Goal: Task Accomplishment & Management: Manage account settings

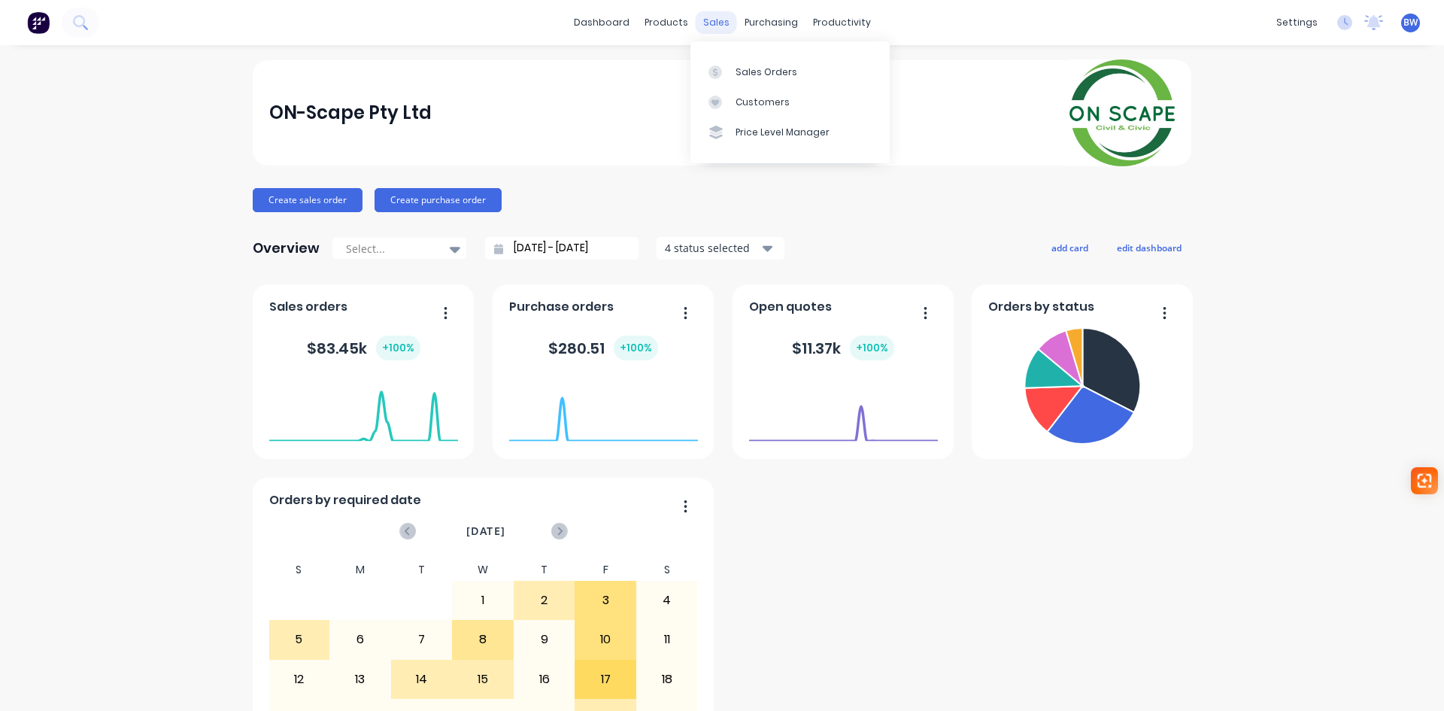
click at [714, 21] on div "sales" at bounding box center [716, 22] width 41 height 23
click at [783, 74] on div "Sales Orders" at bounding box center [767, 72] width 62 height 14
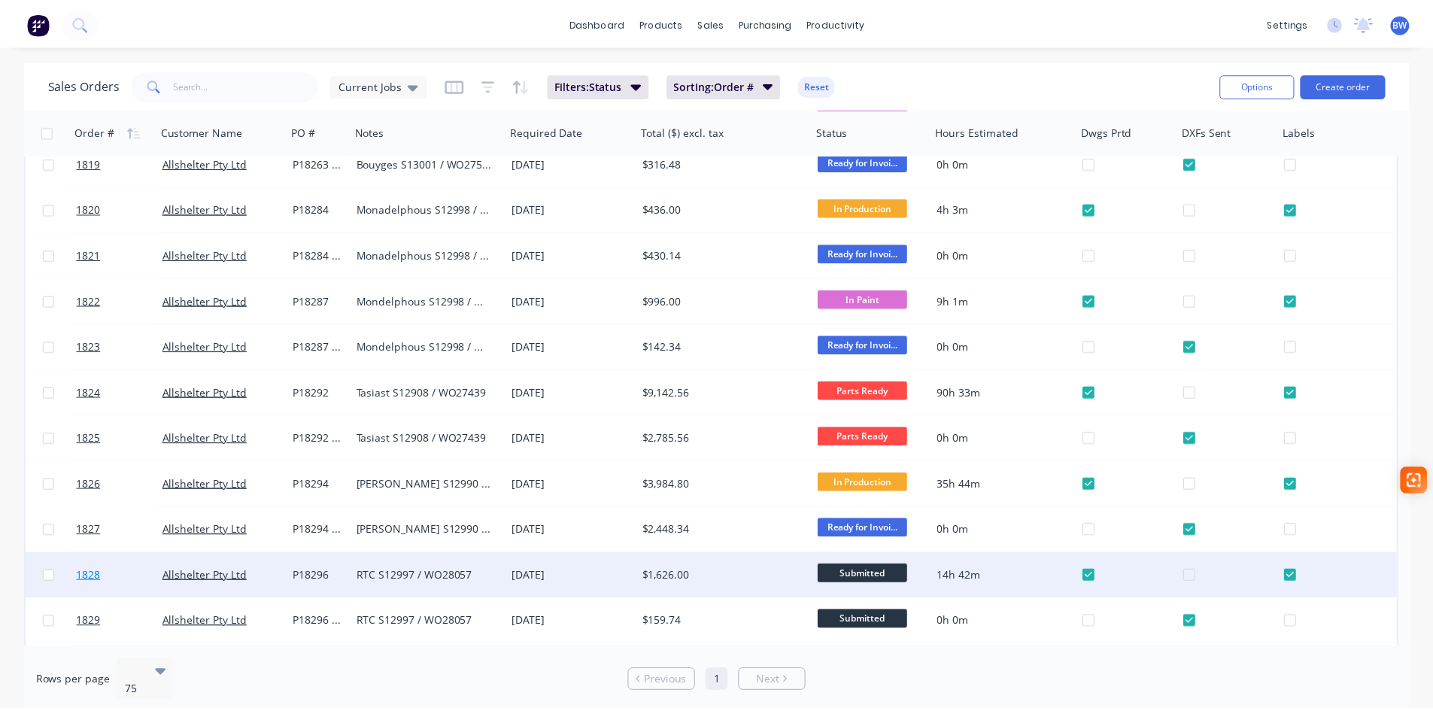
scroll to position [451, 0]
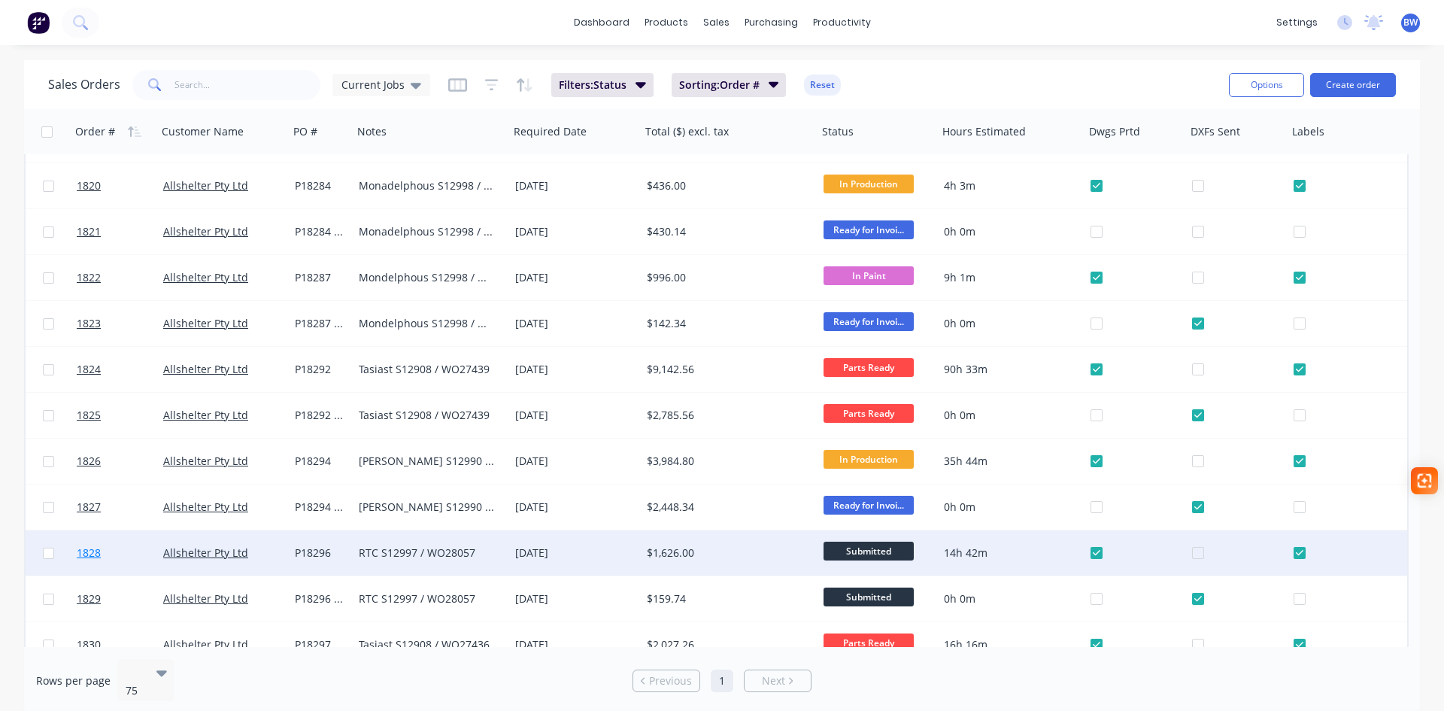
click at [84, 554] on span "1828" at bounding box center [89, 552] width 24 height 15
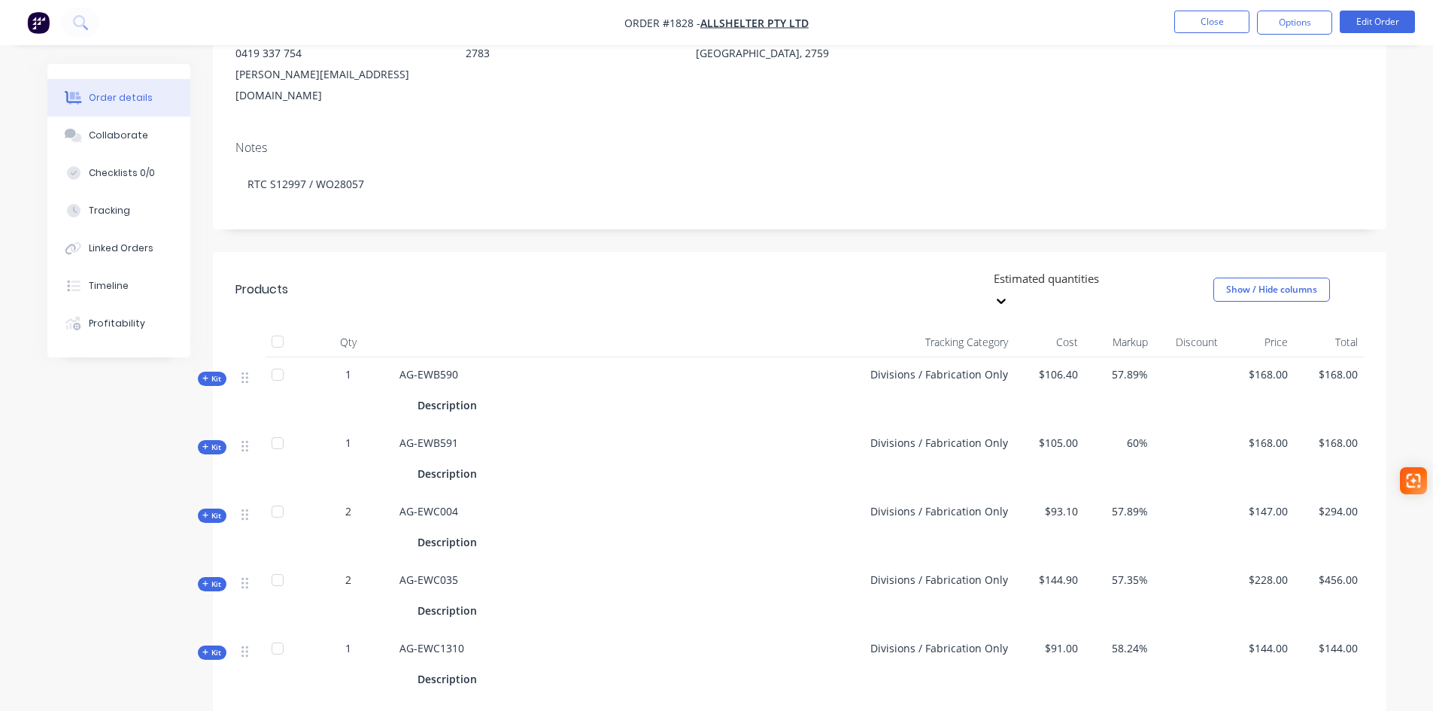
scroll to position [226, 0]
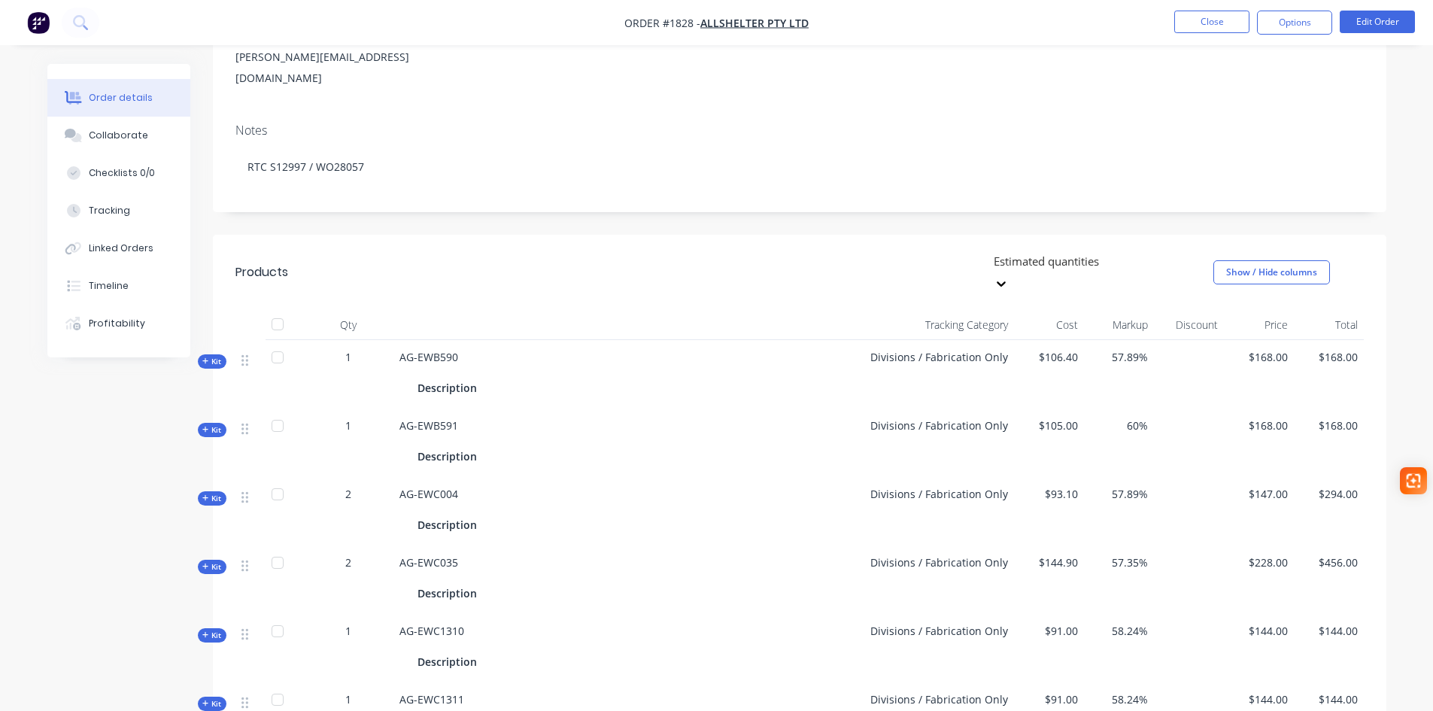
click at [218, 356] on span "Kit" at bounding box center [212, 361] width 20 height 11
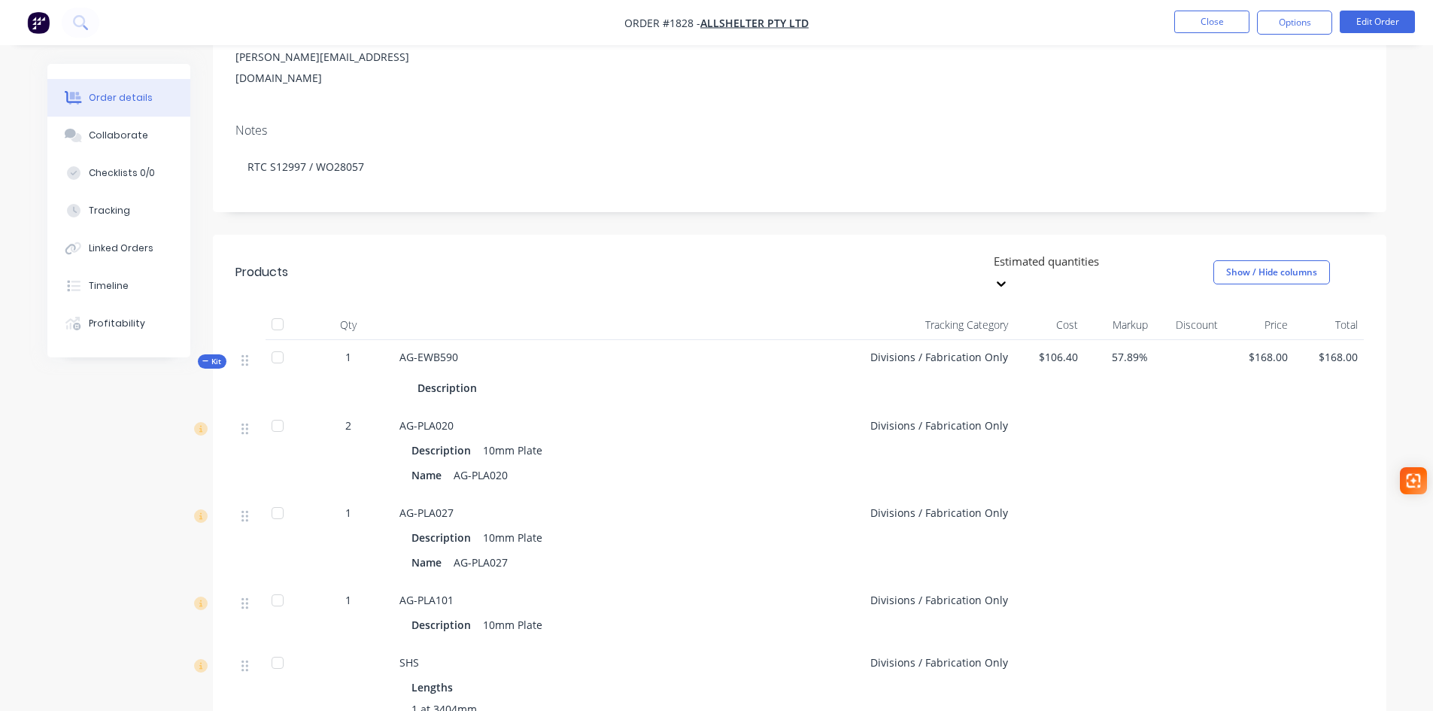
click at [218, 356] on span "Kit" at bounding box center [212, 361] width 20 height 11
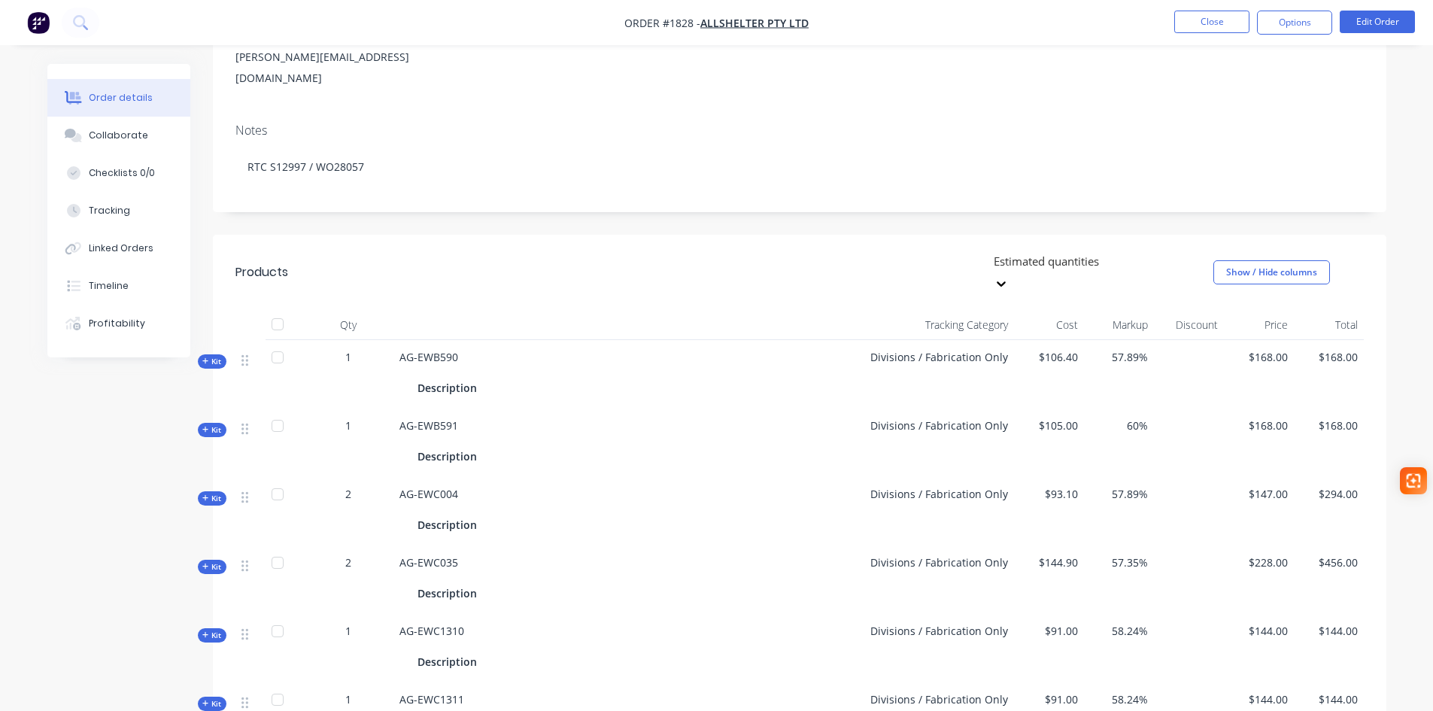
click at [221, 424] on span "Kit" at bounding box center [212, 429] width 20 height 11
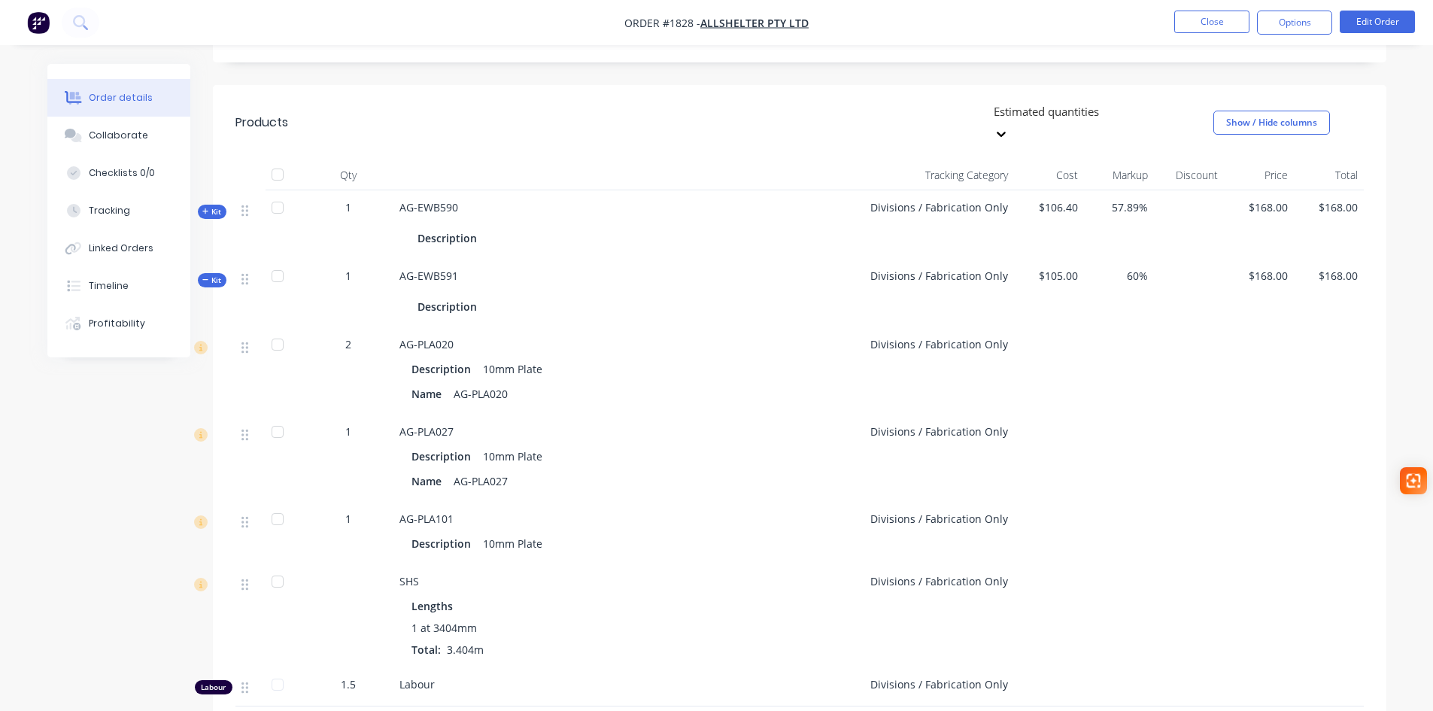
scroll to position [376, 0]
click at [203, 279] on icon "button" at bounding box center [205, 279] width 6 height 1
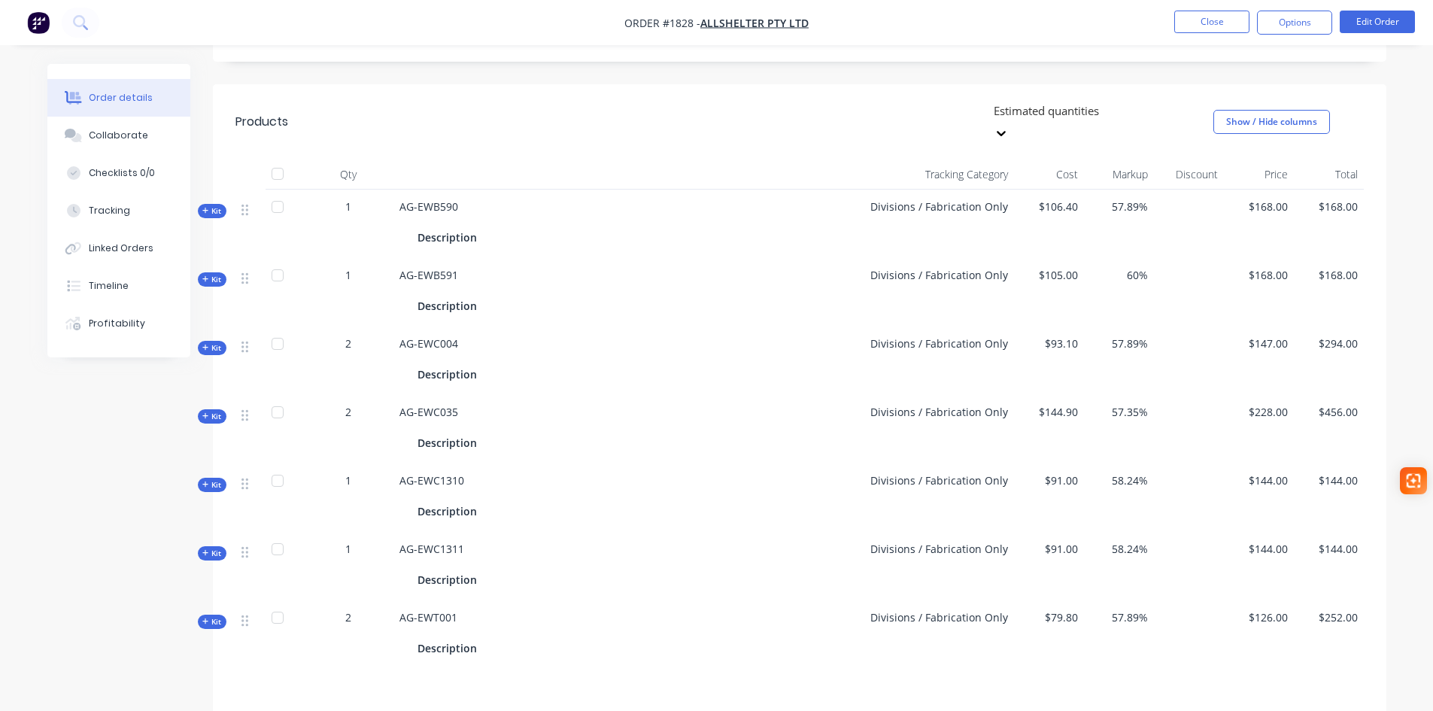
click at [213, 342] on span "Kit" at bounding box center [212, 347] width 20 height 11
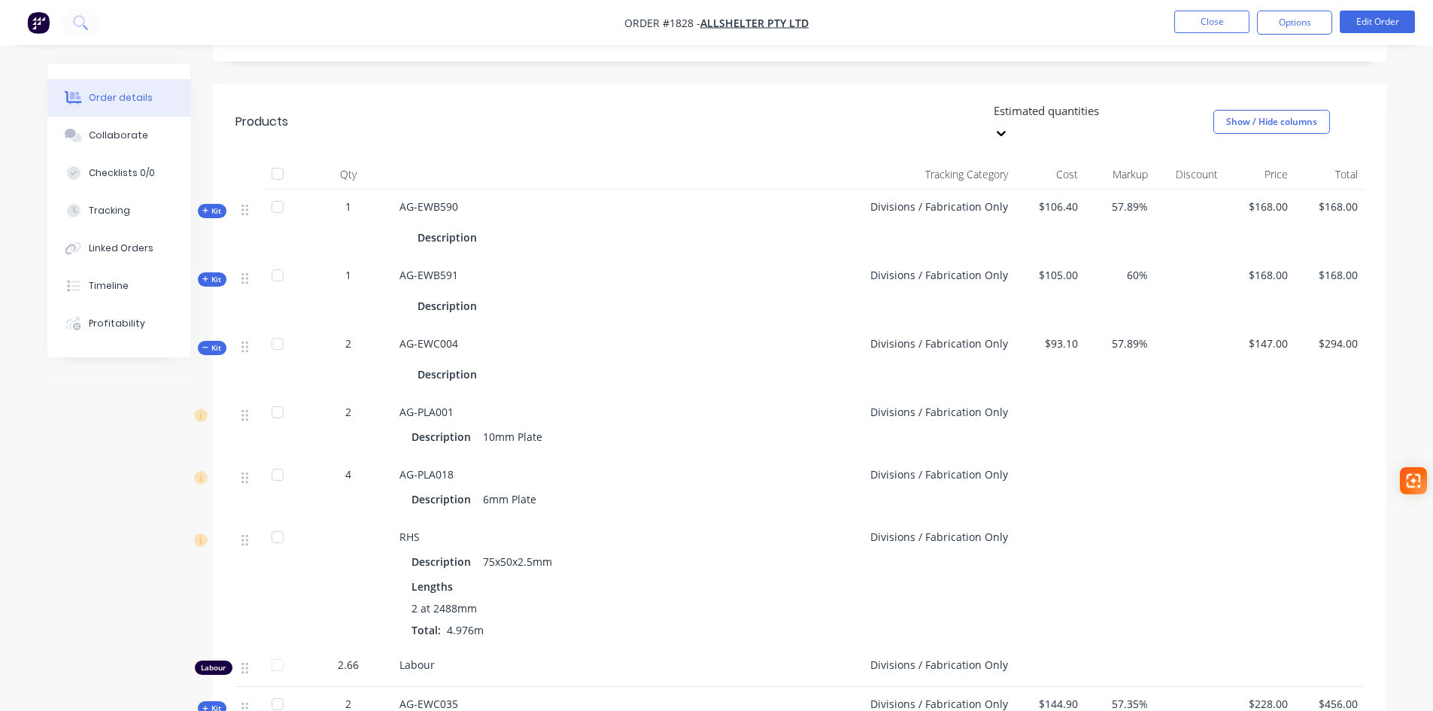
click at [213, 342] on span "Kit" at bounding box center [212, 347] width 20 height 11
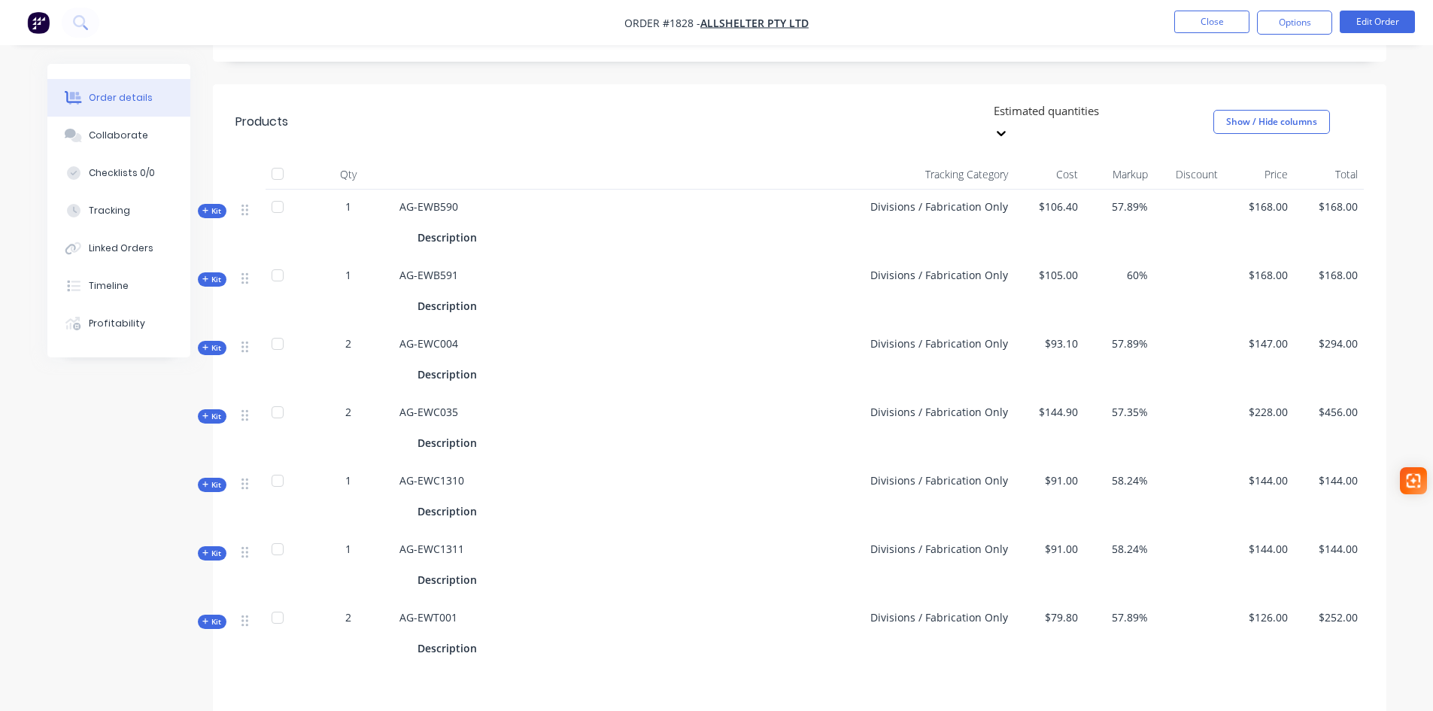
click at [205, 412] on icon "button" at bounding box center [205, 416] width 7 height 8
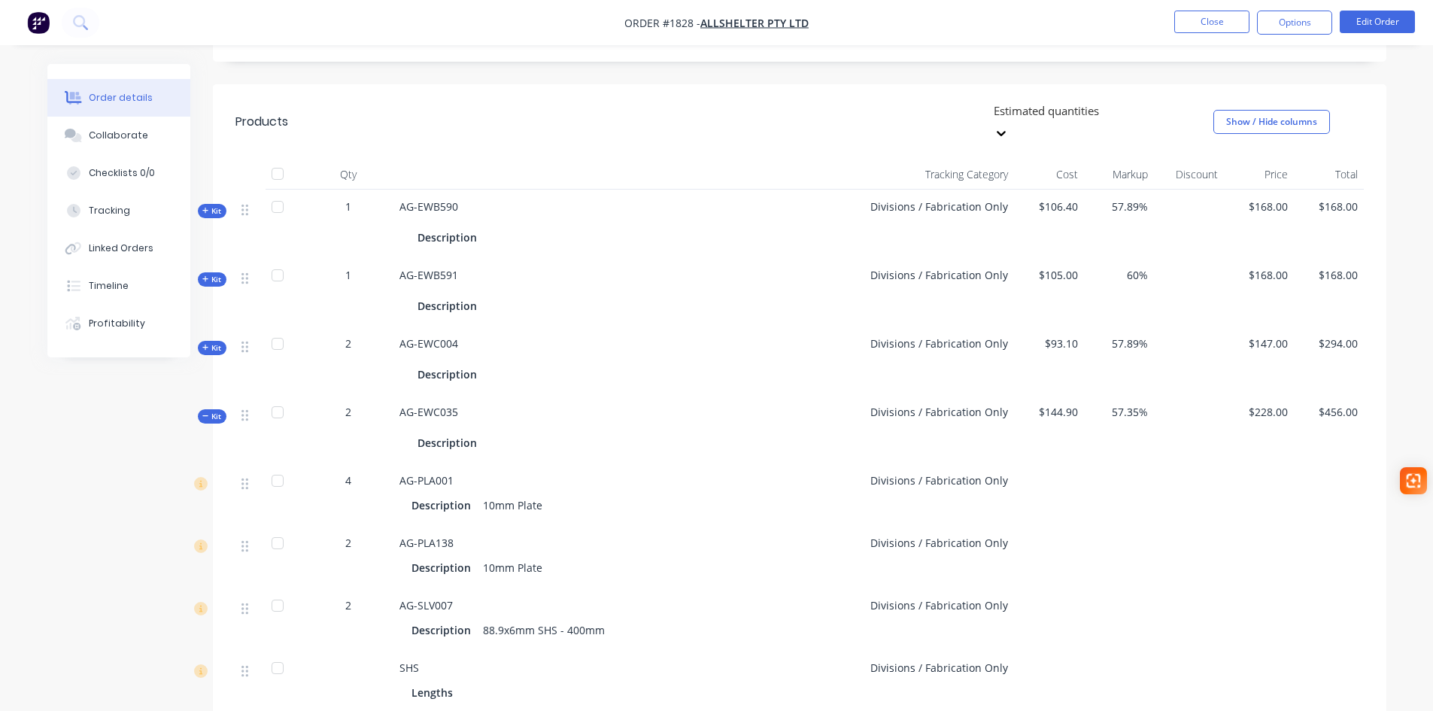
click at [205, 412] on icon "button" at bounding box center [205, 416] width 7 height 8
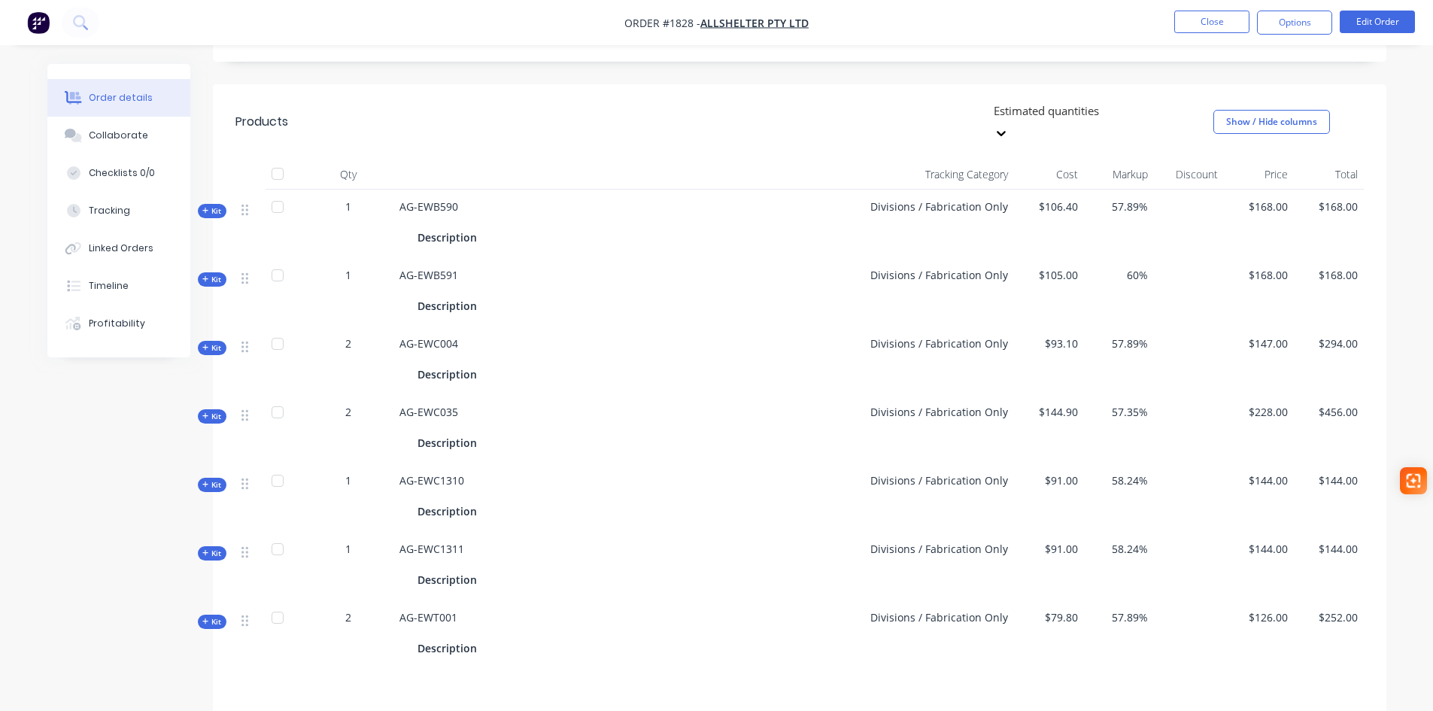
click at [208, 481] on icon "button" at bounding box center [205, 485] width 7 height 8
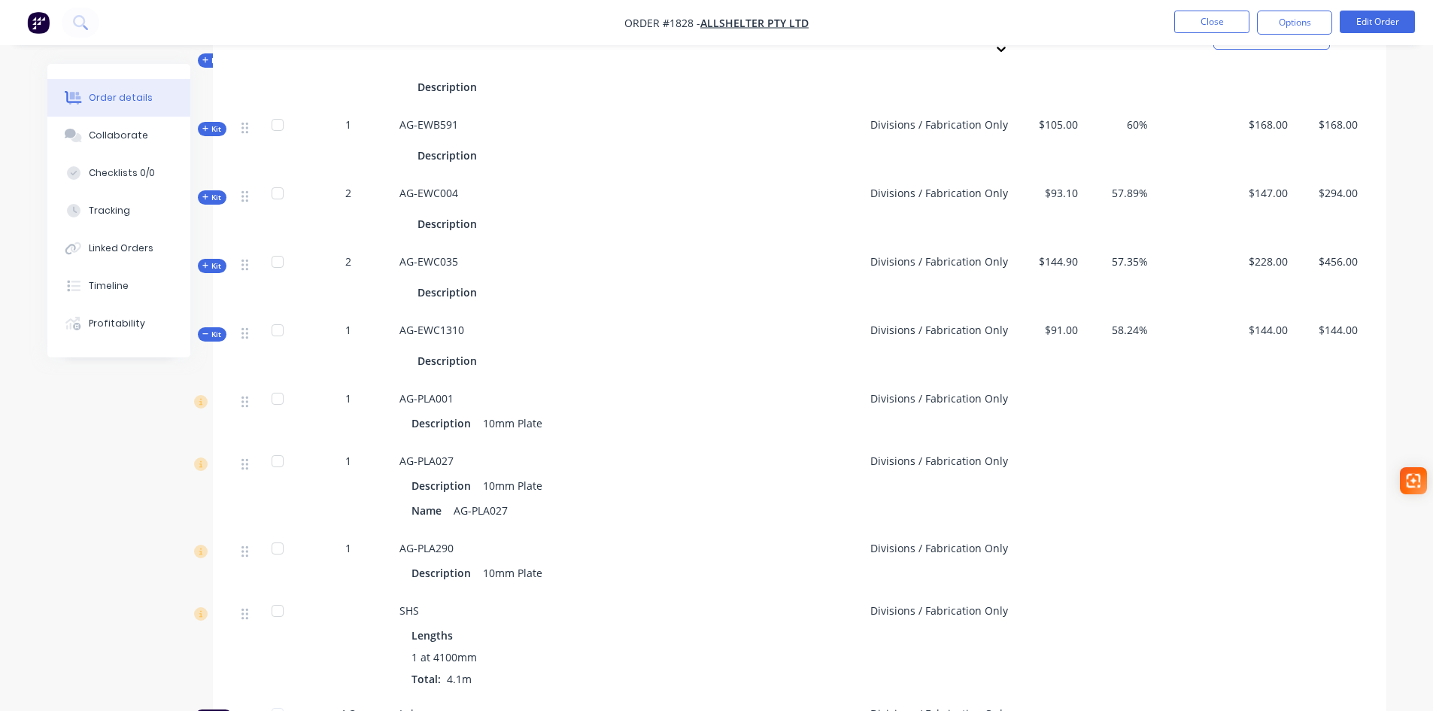
scroll to position [602, 0]
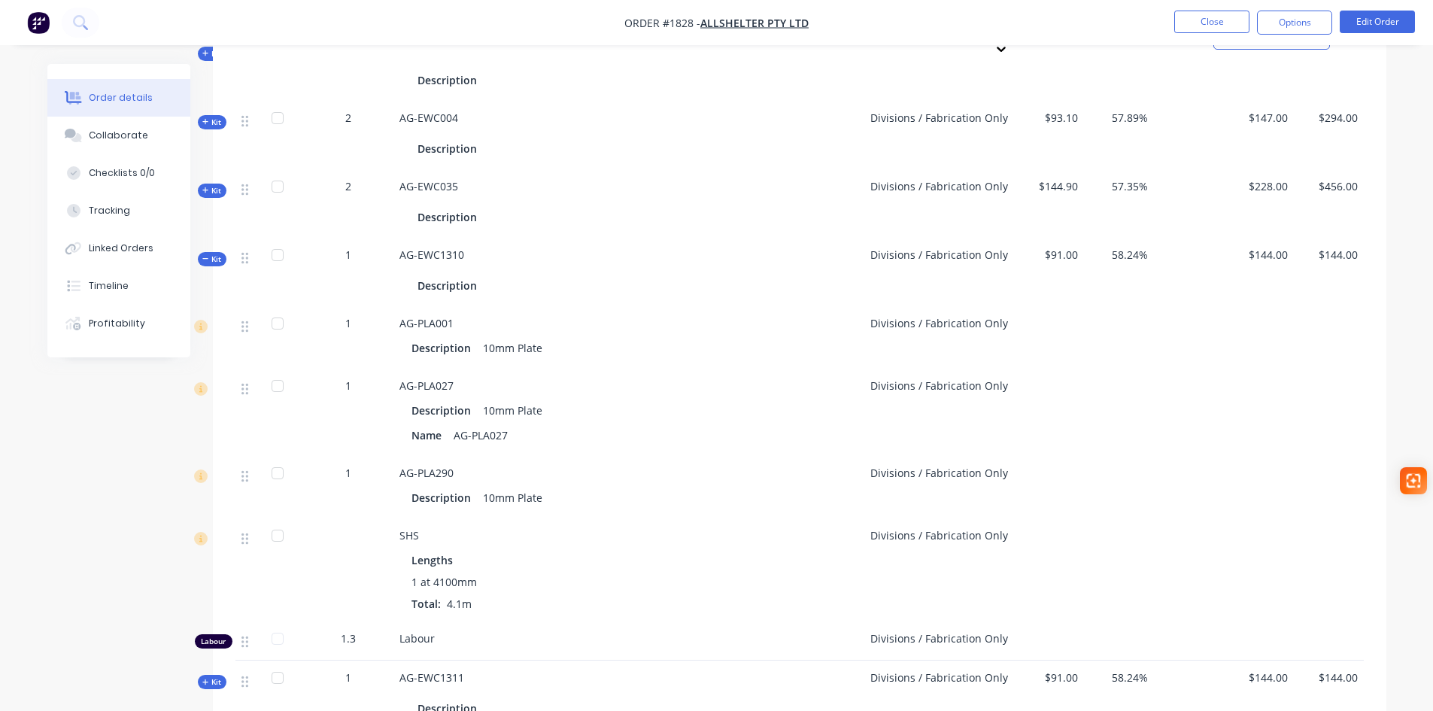
click at [220, 253] on span "Kit" at bounding box center [212, 258] width 20 height 11
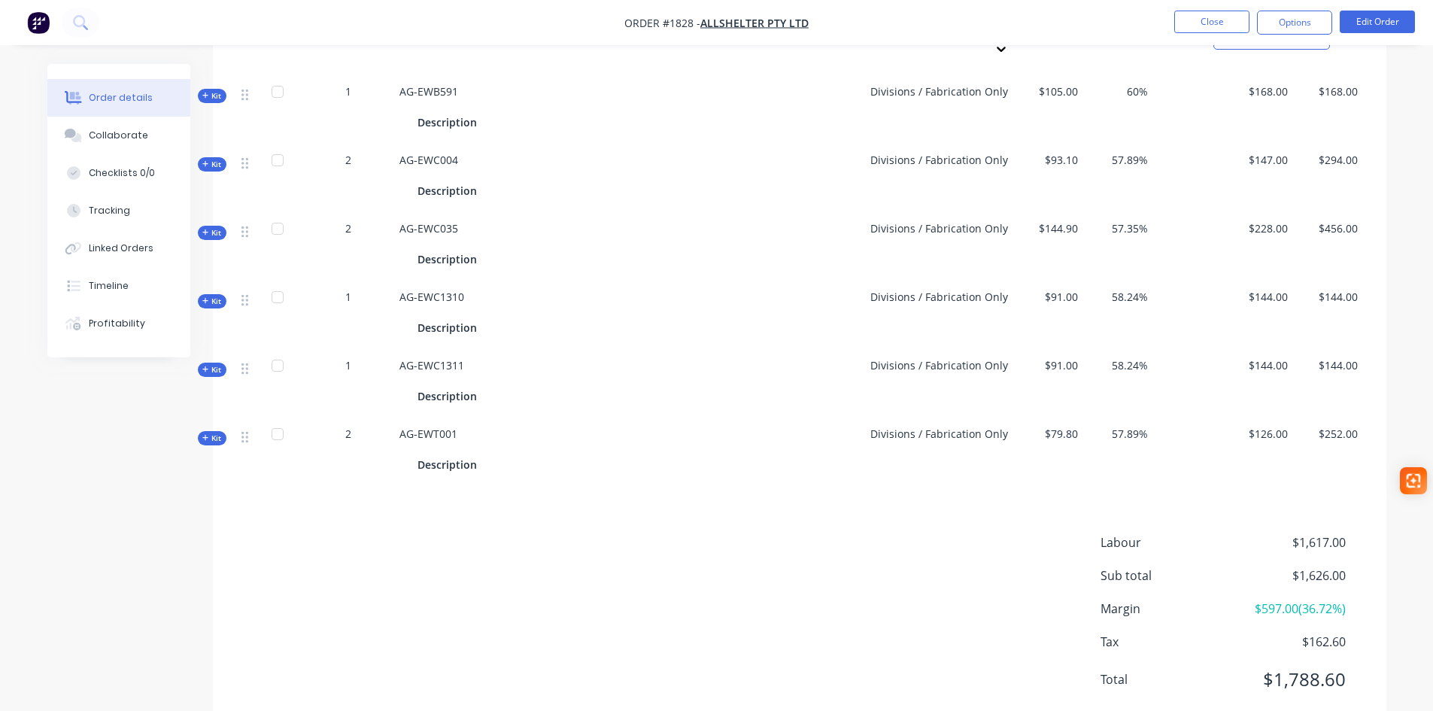
click at [218, 364] on span "Kit" at bounding box center [212, 369] width 20 height 11
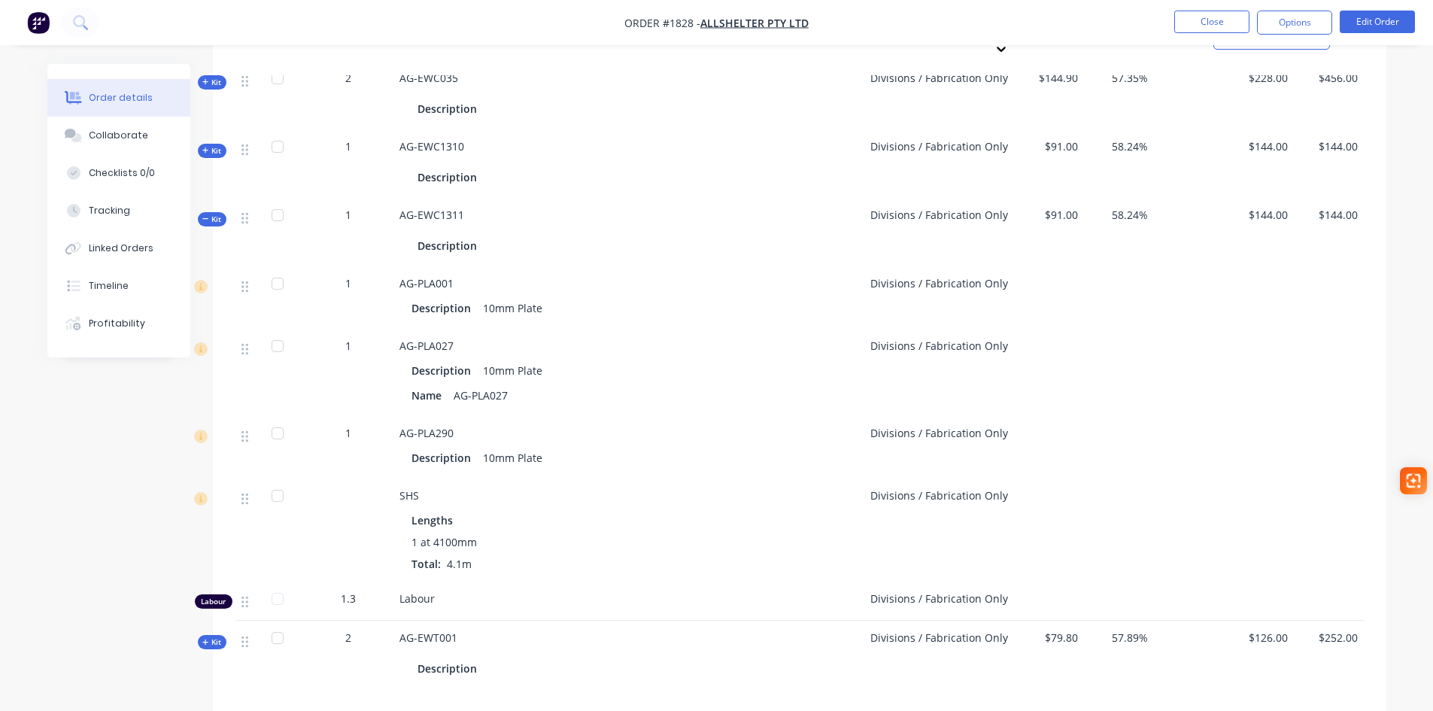
click at [205, 215] on icon "button" at bounding box center [205, 219] width 7 height 8
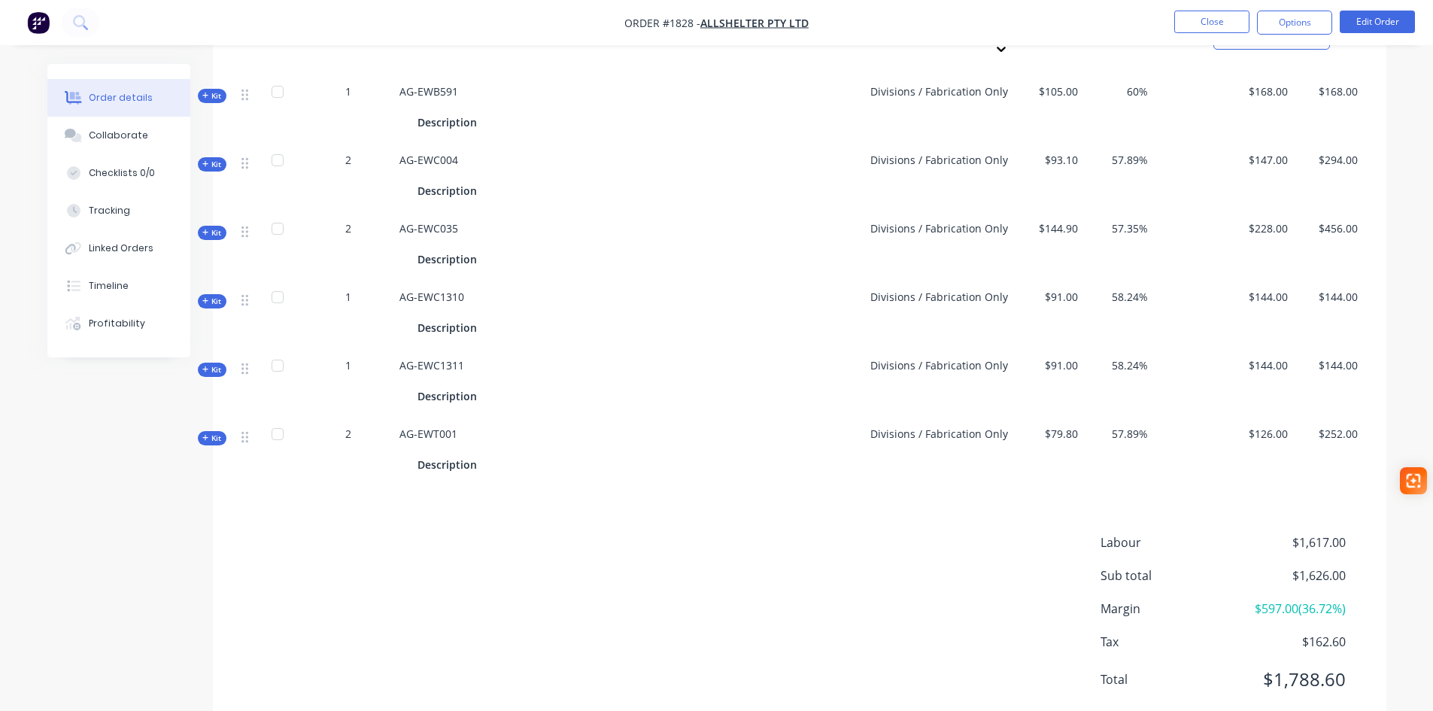
click at [212, 432] on span "Kit" at bounding box center [212, 437] width 20 height 11
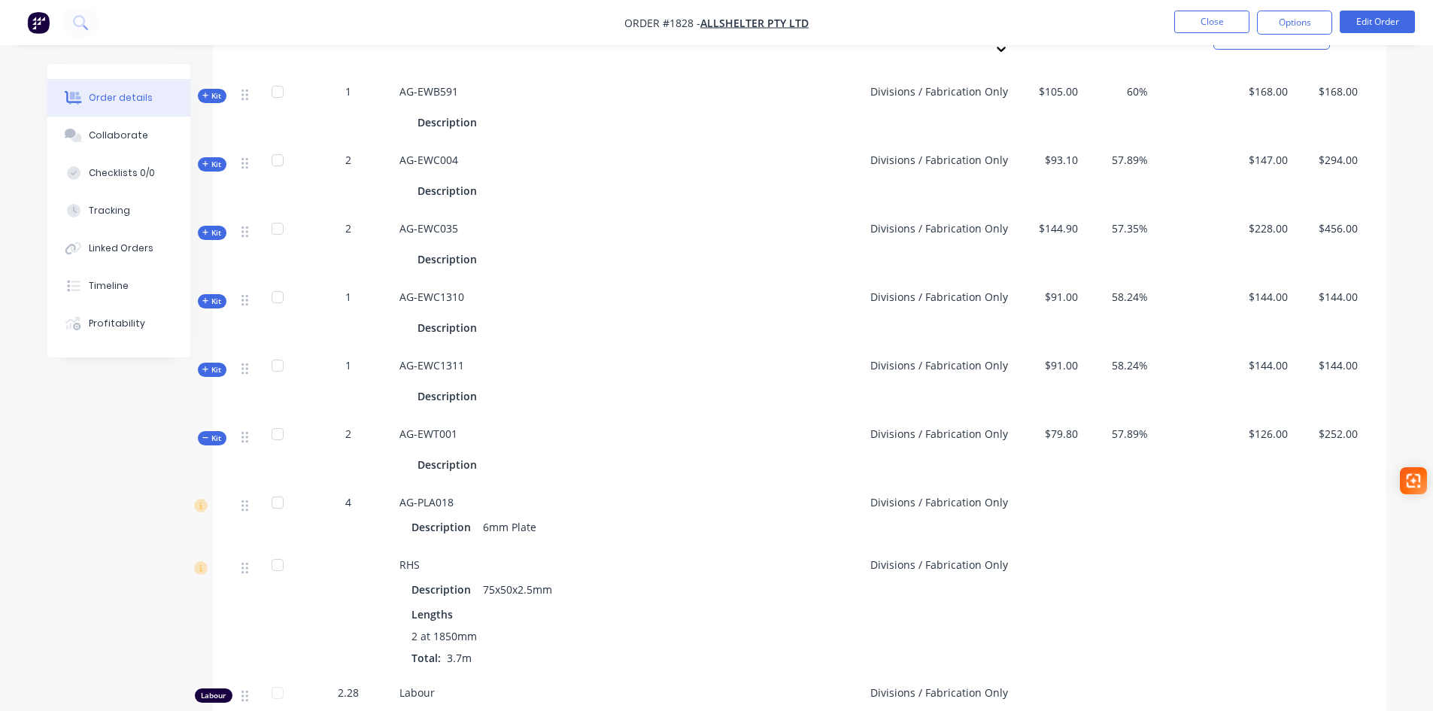
click at [217, 432] on span "Kit" at bounding box center [212, 437] width 20 height 11
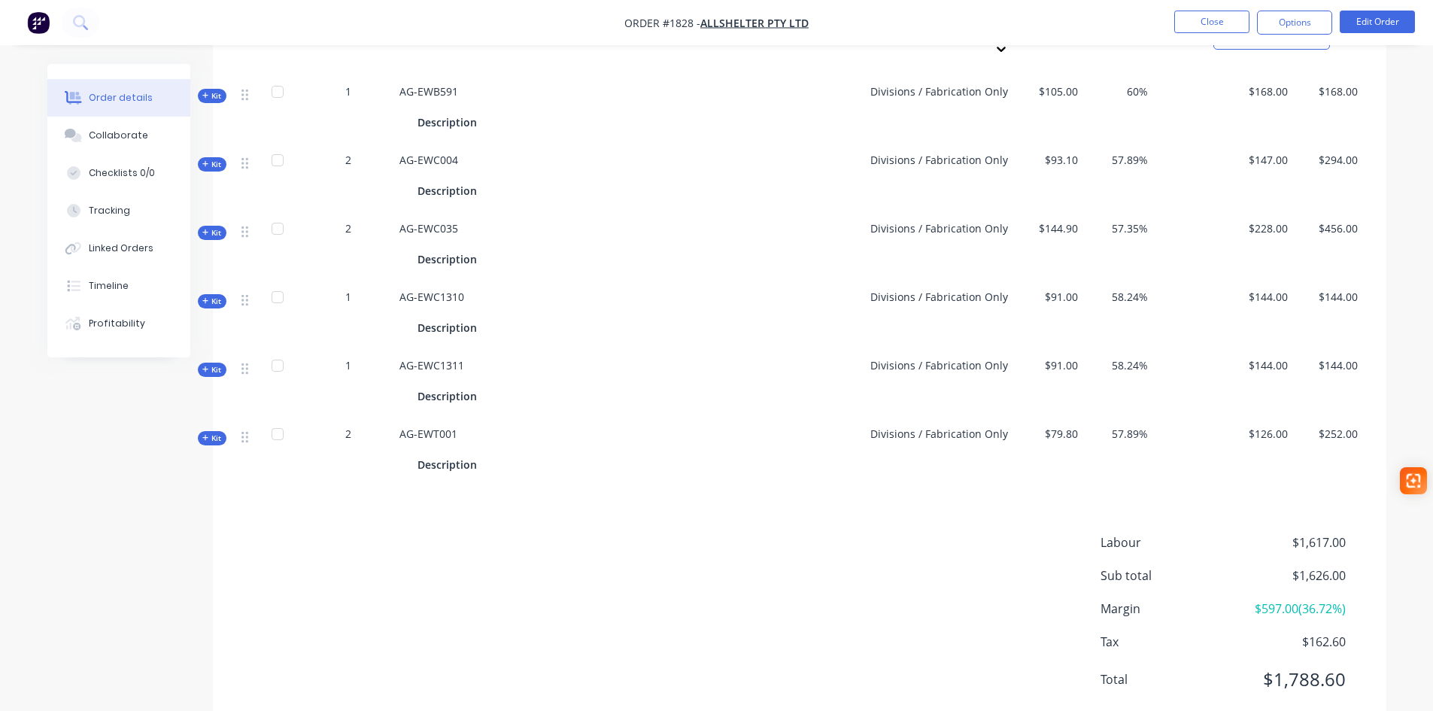
click at [226, 431] on button "Kit" at bounding box center [212, 438] width 29 height 14
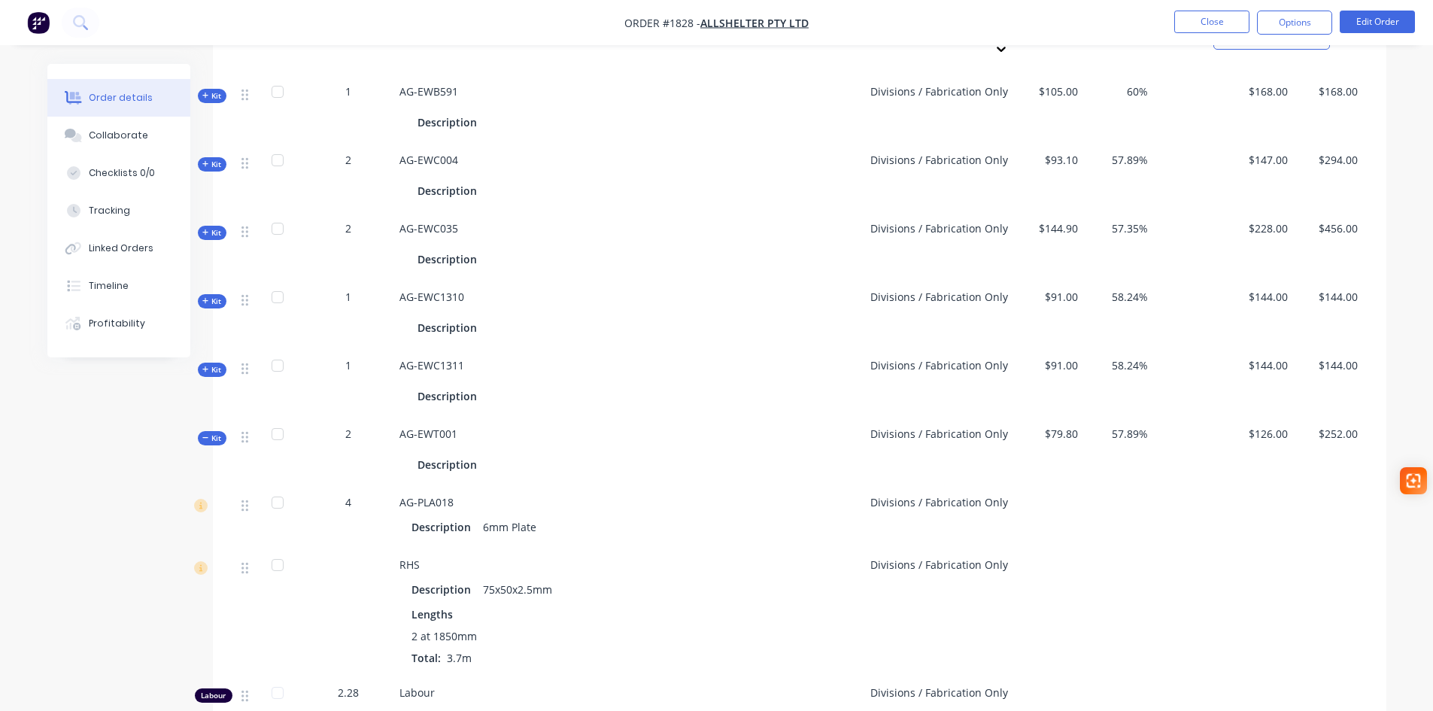
click at [226, 431] on button "Kit" at bounding box center [212, 438] width 29 height 14
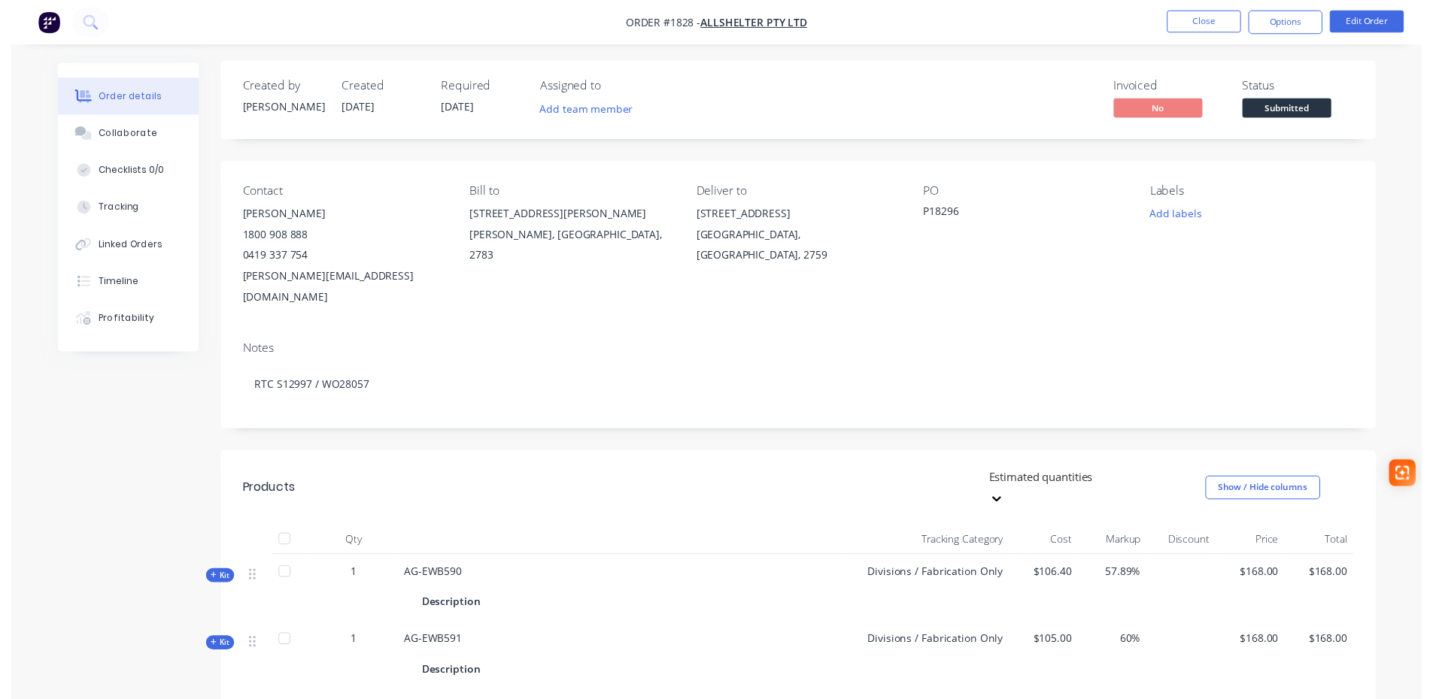
scroll to position [0, 0]
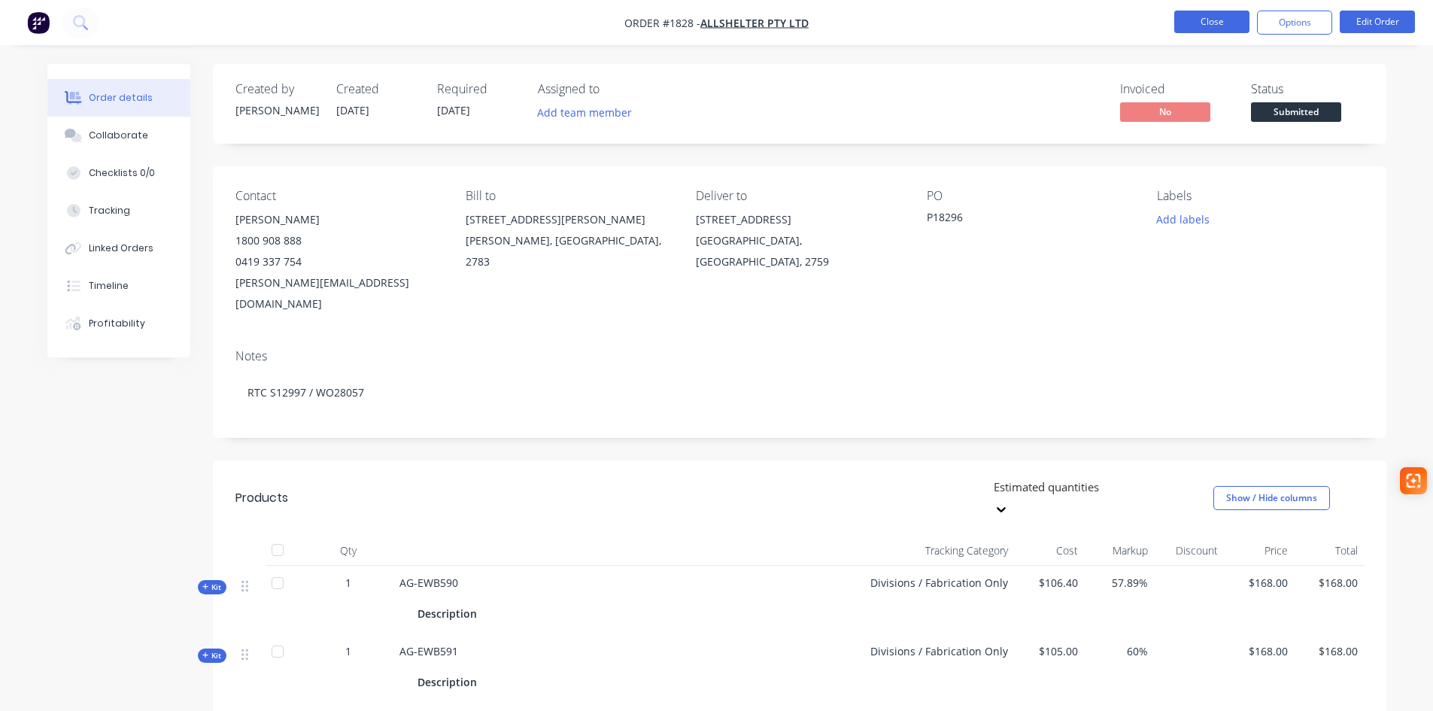
click at [1194, 25] on button "Close" at bounding box center [1211, 22] width 75 height 23
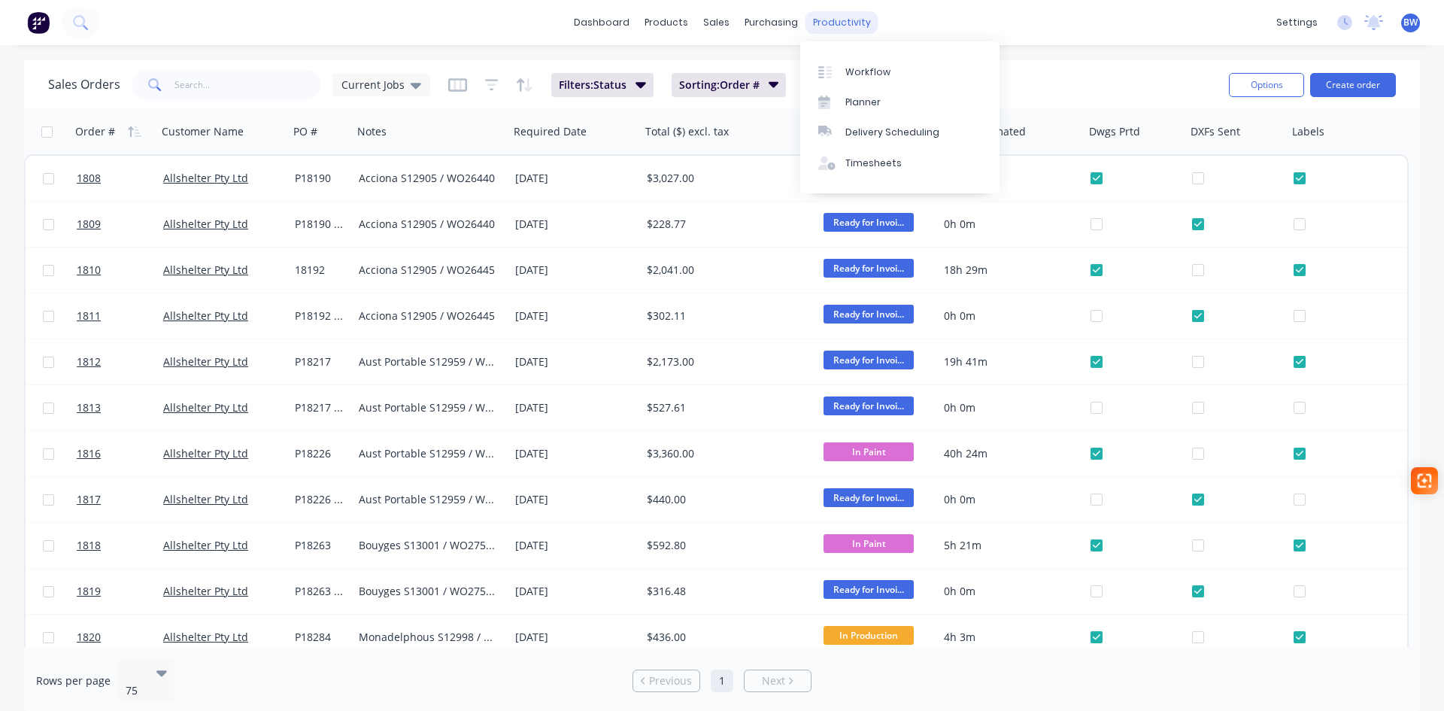
click at [836, 28] on div "productivity" at bounding box center [842, 22] width 73 height 23
click at [856, 66] on div "Workflow" at bounding box center [867, 72] width 45 height 14
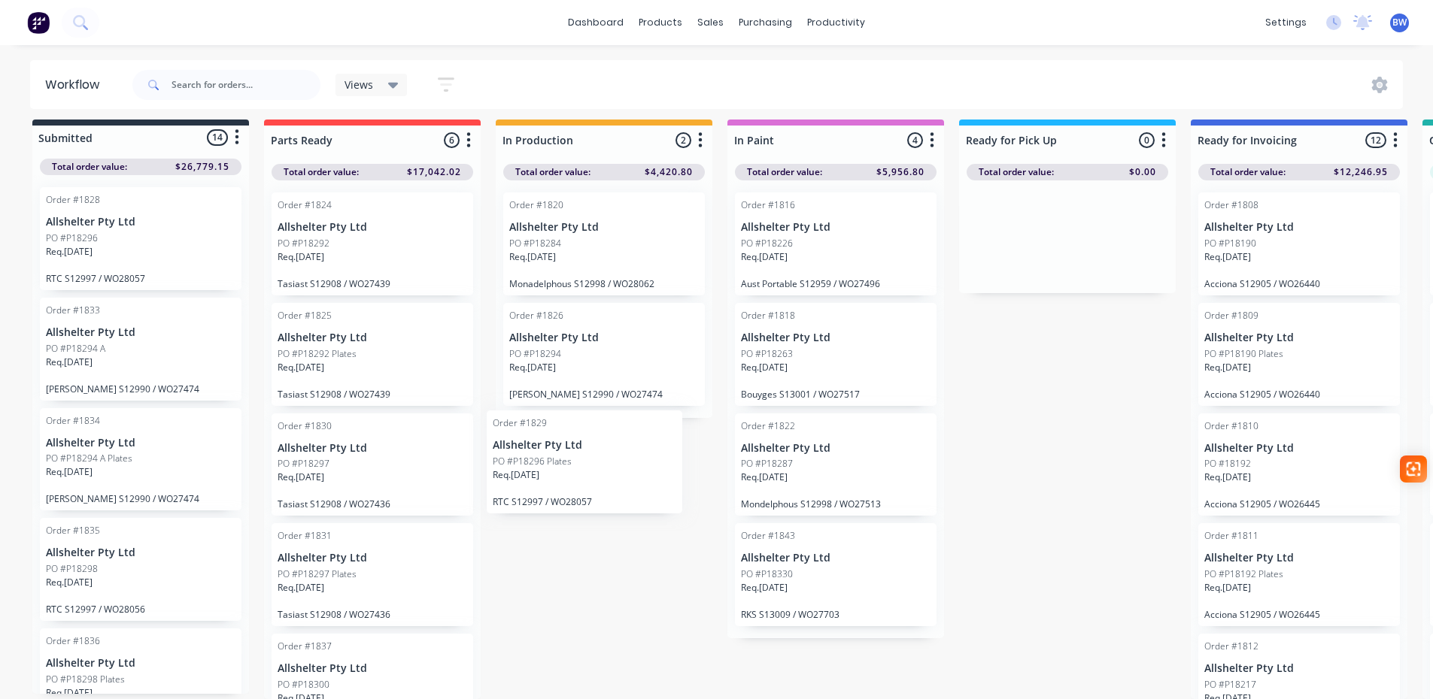
drag, startPoint x: 102, startPoint y: 367, endPoint x: 555, endPoint y: 472, distance: 464.7
click at [555, 472] on div "Submitted 14 Status colour #273444 hex #273444 Save Cancel Summaries Total orde…" at bounding box center [1025, 410] width 2072 height 580
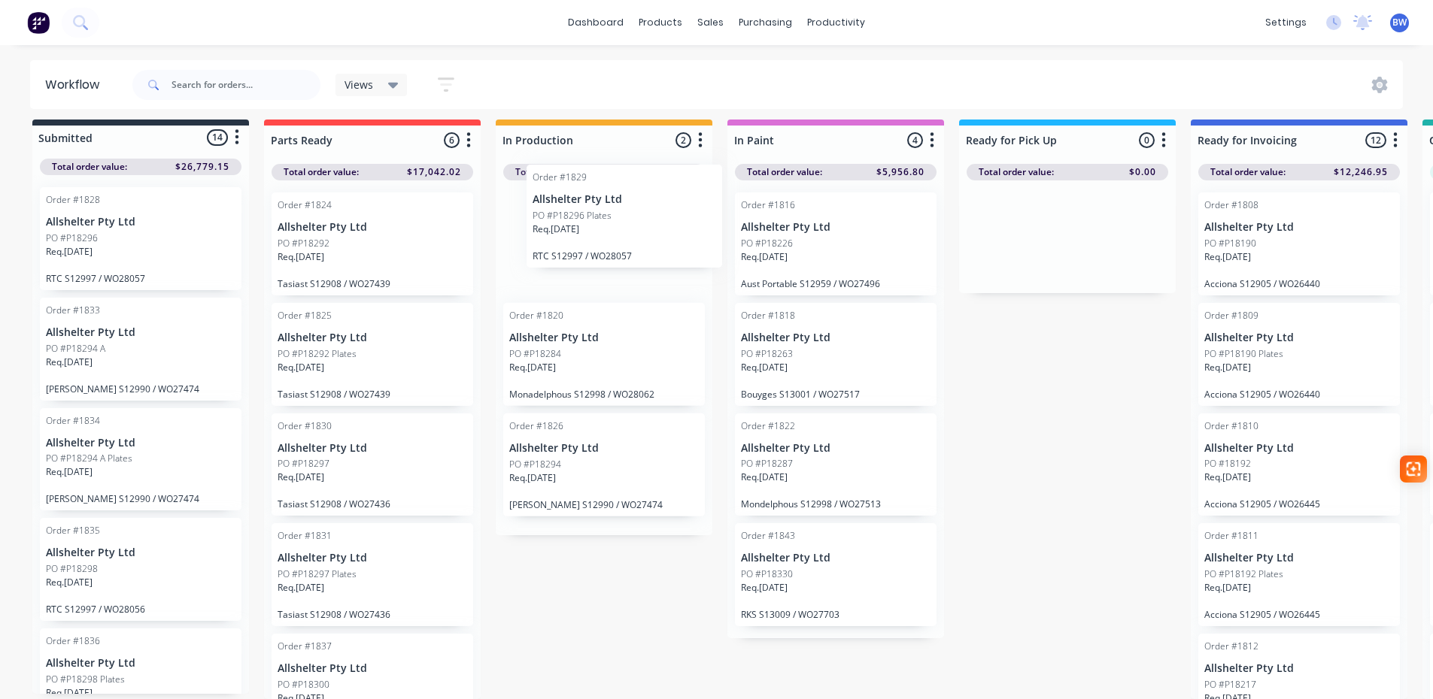
drag, startPoint x: 82, startPoint y: 303, endPoint x: 247, endPoint y: 273, distance: 168.2
click at [576, 182] on div "Submitted 14 Status colour #273444 hex #273444 Save Cancel Summaries Total orde…" at bounding box center [1025, 410] width 2072 height 580
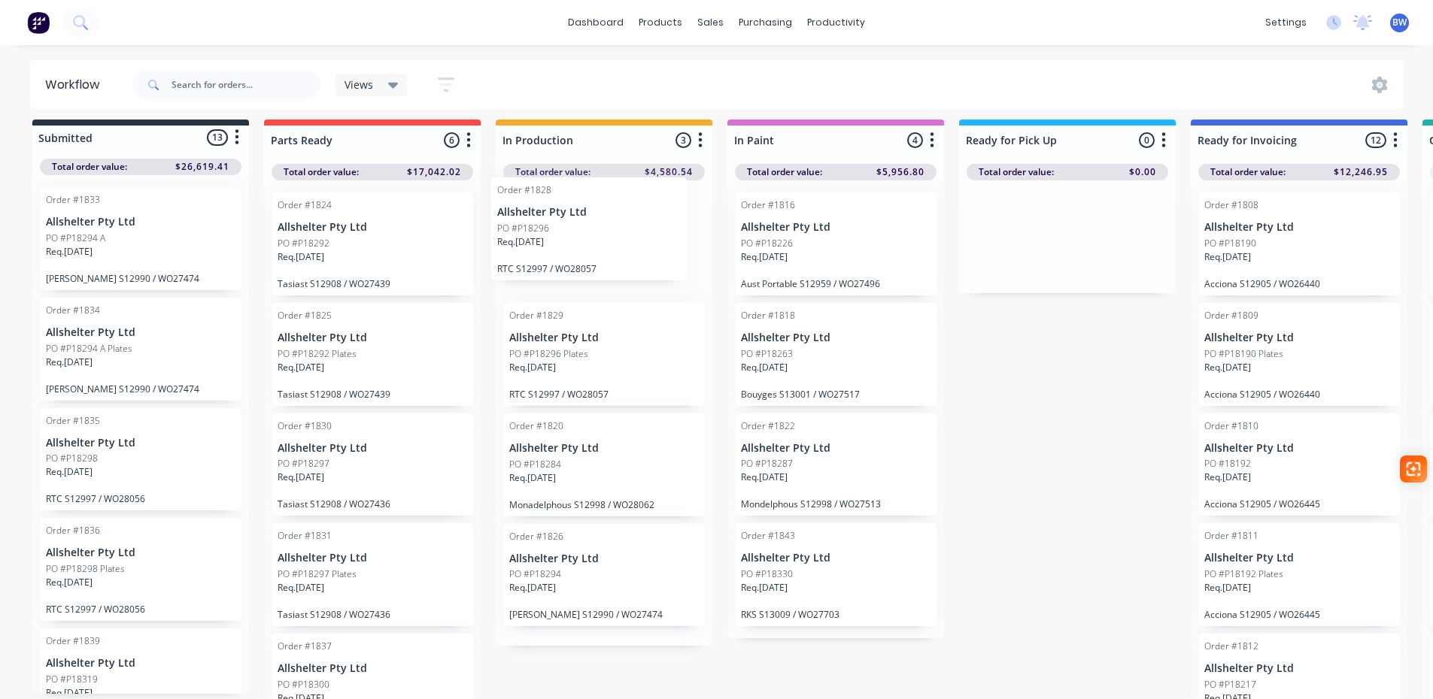
drag, startPoint x: 97, startPoint y: 229, endPoint x: 554, endPoint y: 229, distance: 457.3
click at [554, 229] on div "Submitted 13 Status colour #273444 hex #273444 Save Cancel Summaries Total orde…" at bounding box center [1025, 410] width 2072 height 580
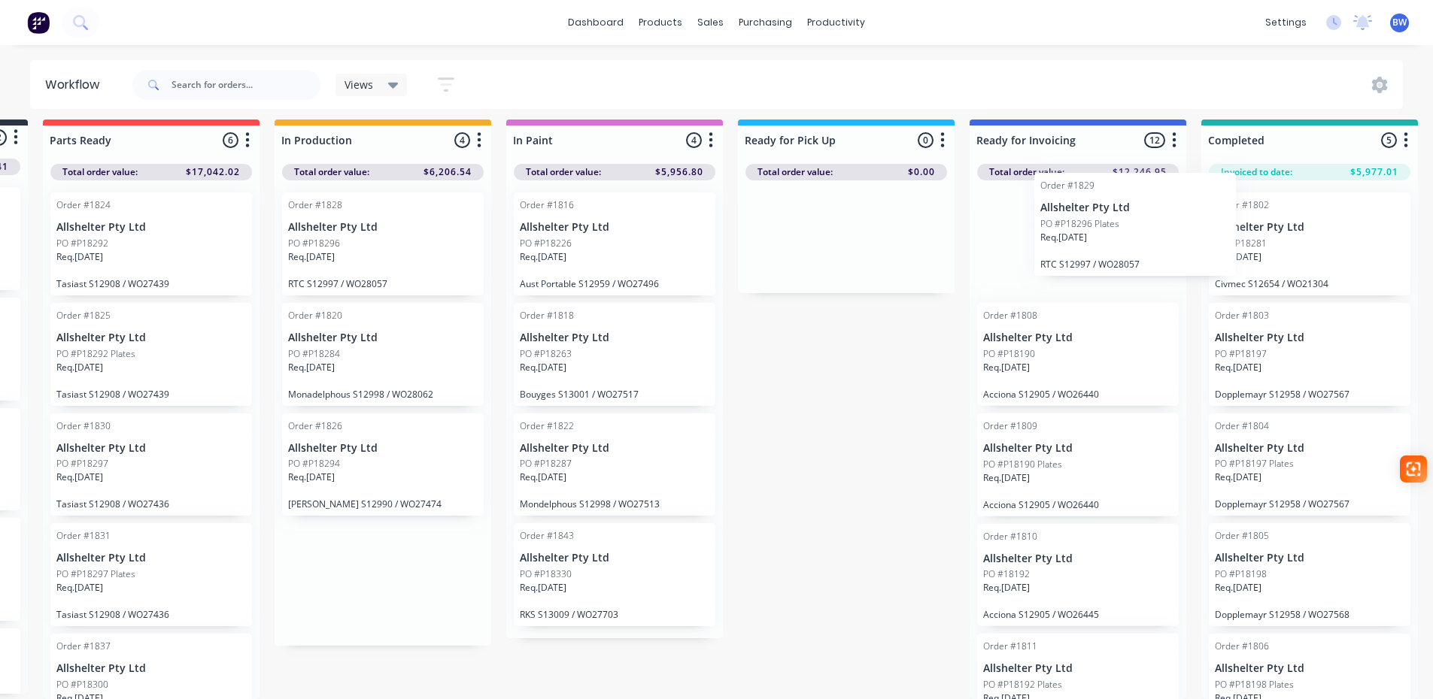
scroll to position [20, 256]
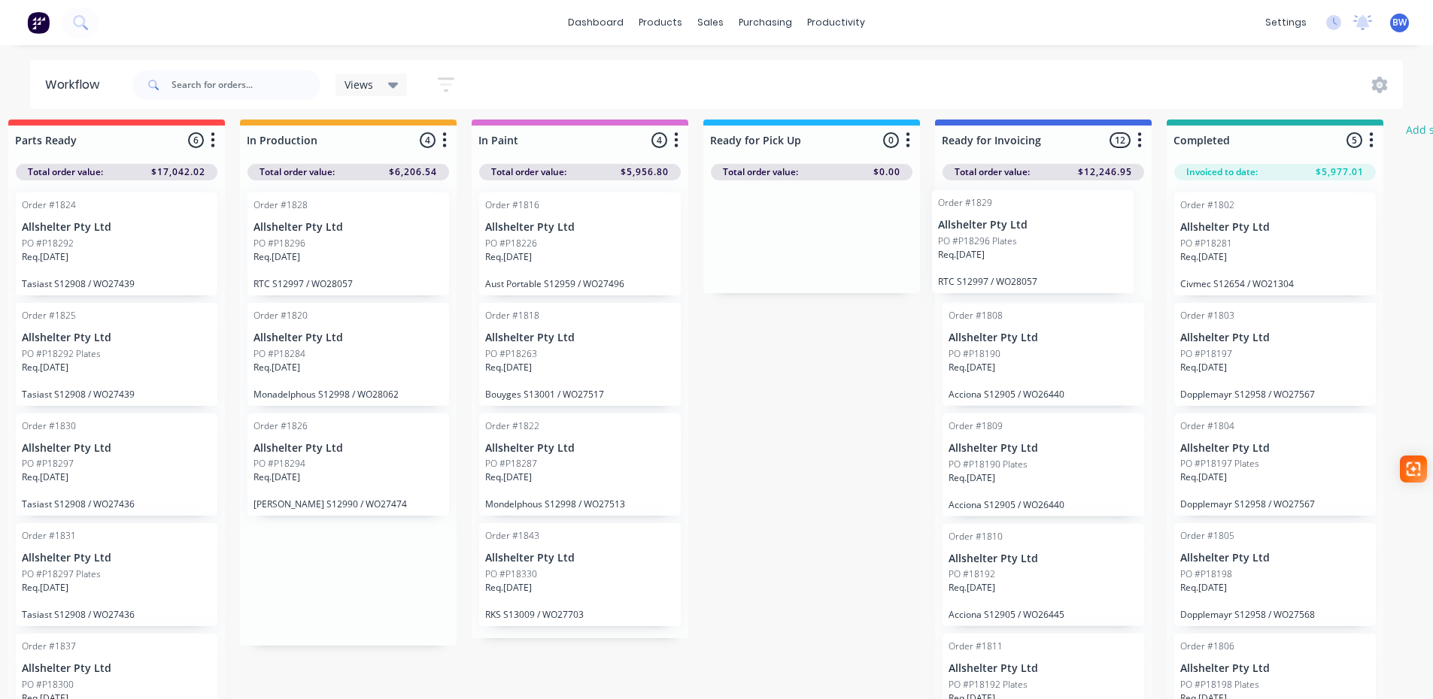
drag, startPoint x: 544, startPoint y: 355, endPoint x: 986, endPoint y: 251, distance: 454.3
click at [986, 251] on div "Submitted 12 Status colour #273444 hex #273444 Save Cancel Summaries Total orde…" at bounding box center [769, 410] width 2072 height 580
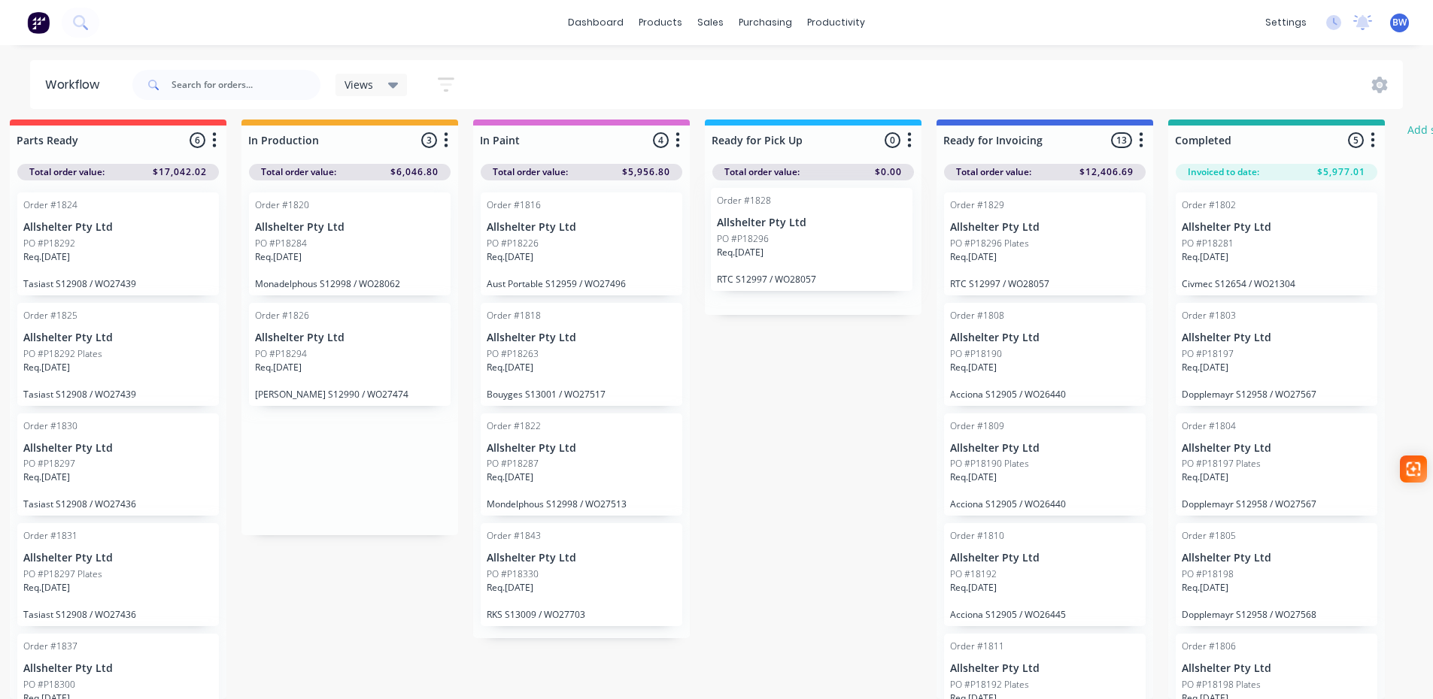
drag, startPoint x: 311, startPoint y: 241, endPoint x: 783, endPoint y: 244, distance: 472.3
click at [783, 244] on div "Submitted 12 Status colour #273444 hex #273444 Save Cancel Summaries Total orde…" at bounding box center [771, 410] width 2072 height 580
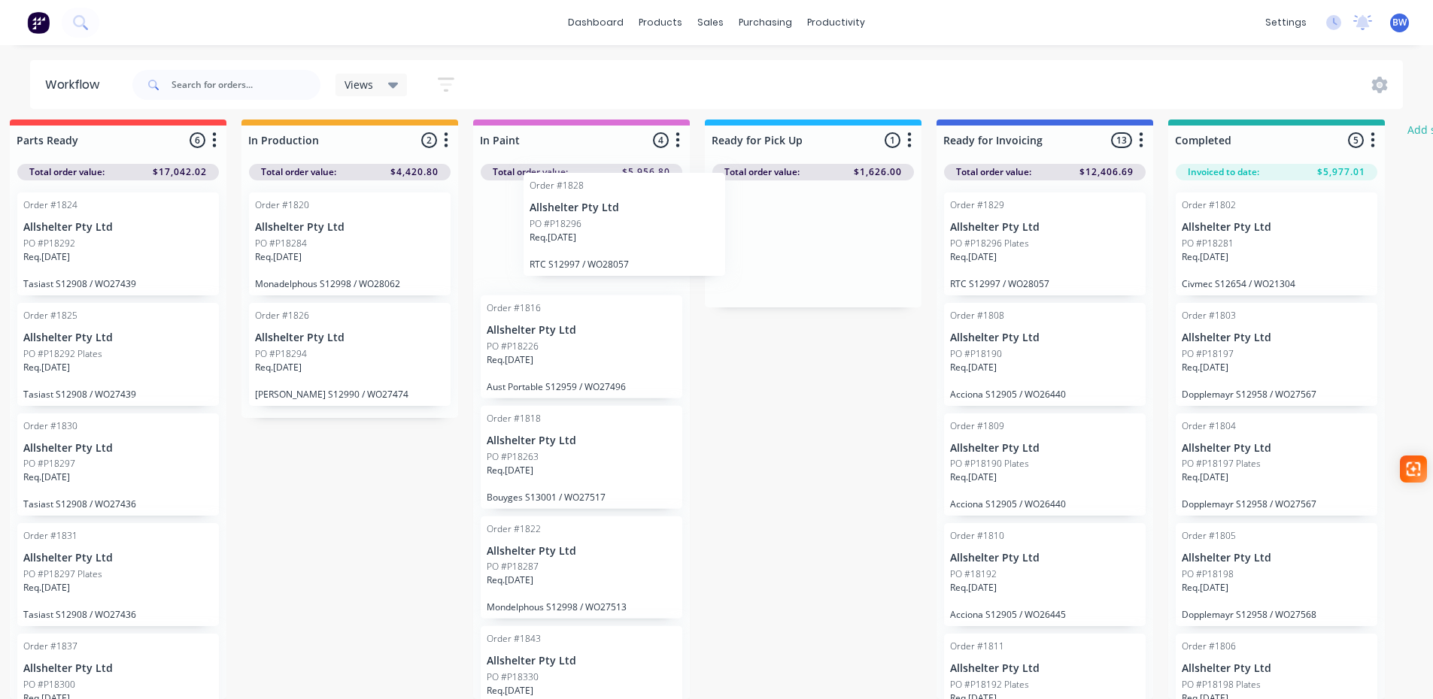
drag, startPoint x: 783, startPoint y: 244, endPoint x: 590, endPoint y: 235, distance: 193.5
click at [590, 235] on div "Submitted 12 Status colour #273444 hex #273444 Save Cancel Summaries Total orde…" at bounding box center [771, 410] width 2072 height 580
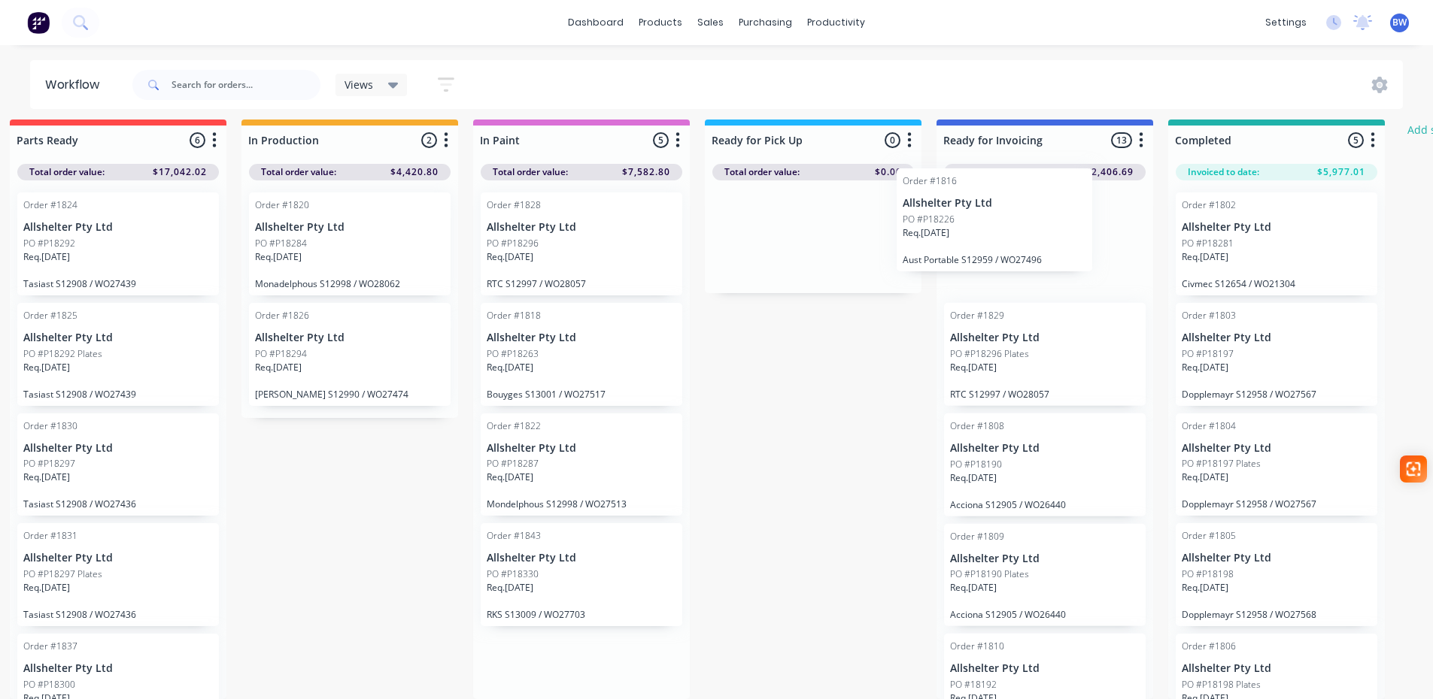
drag, startPoint x: 549, startPoint y: 372, endPoint x: 969, endPoint y: 245, distance: 439.2
click at [969, 245] on div "Submitted 12 Status colour #273444 hex #273444 Save Cancel Summaries Total orde…" at bounding box center [771, 410] width 2072 height 580
drag, startPoint x: 533, startPoint y: 362, endPoint x: 976, endPoint y: 237, distance: 461.0
click at [976, 237] on div "Submitted 12 Status colour #273444 hex #273444 Save Cancel Summaries Total orde…" at bounding box center [771, 410] width 2072 height 580
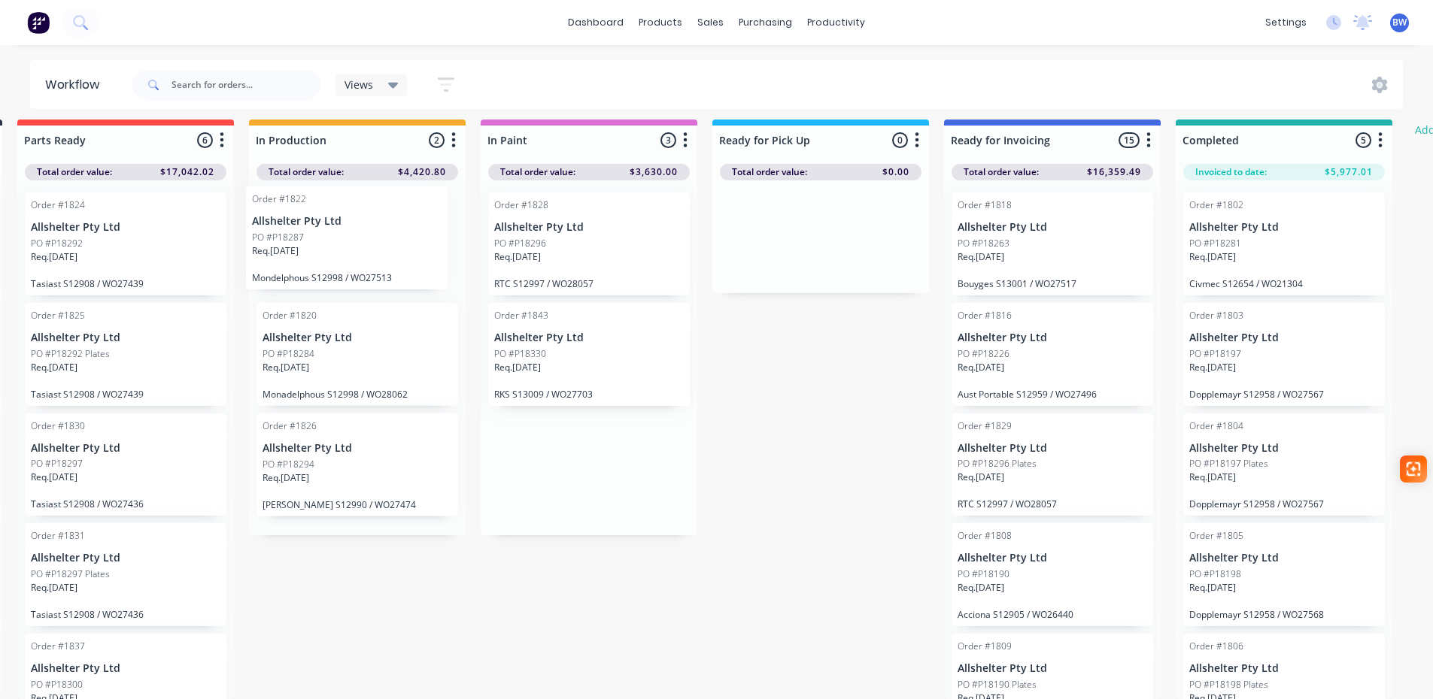
drag, startPoint x: 539, startPoint y: 359, endPoint x: 309, endPoint y: 259, distance: 250.3
click at [309, 259] on div "Submitted 12 Status colour #273444 hex #273444 Save Cancel Summaries Total orde…" at bounding box center [778, 410] width 2072 height 580
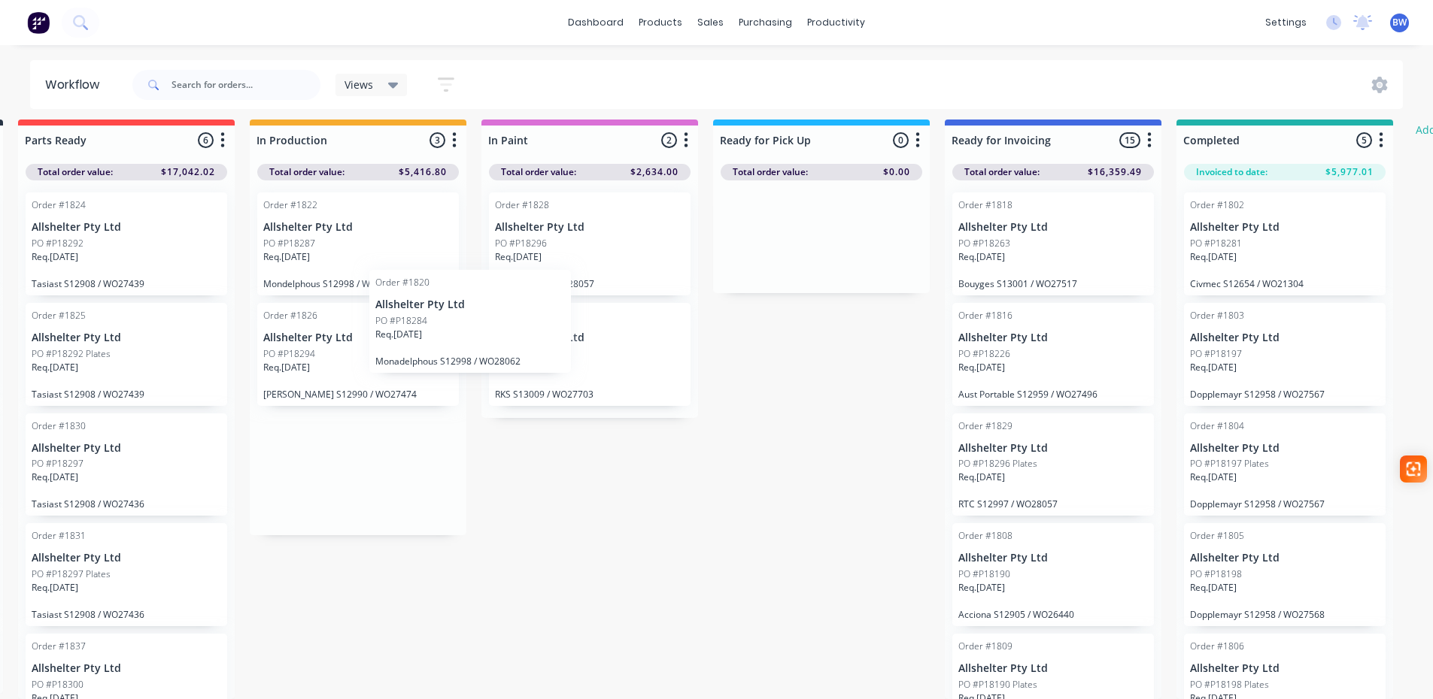
scroll to position [20, 245]
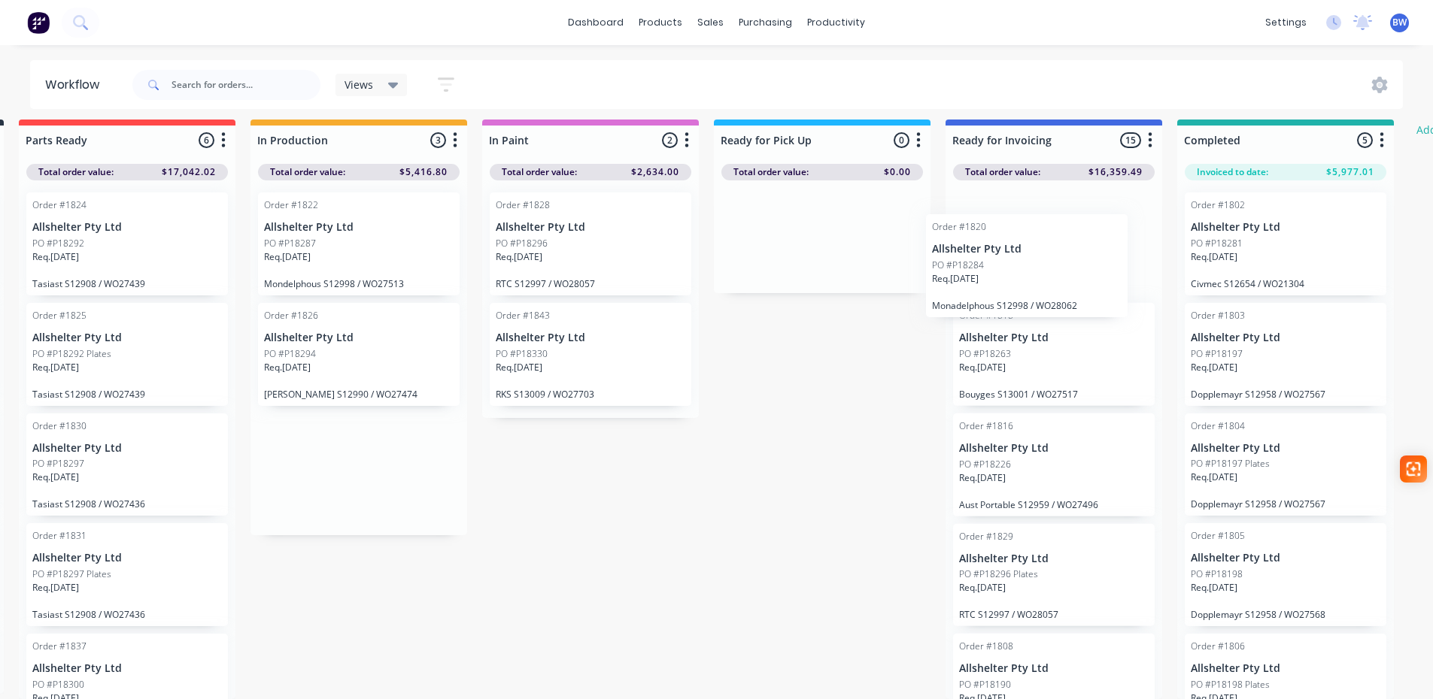
drag, startPoint x: 300, startPoint y: 349, endPoint x: 974, endPoint y: 269, distance: 678.6
click at [974, 269] on div "Submitted 12 Status colour #273444 hex #273444 Save Cancel Summaries Total orde…" at bounding box center [780, 410] width 2072 height 580
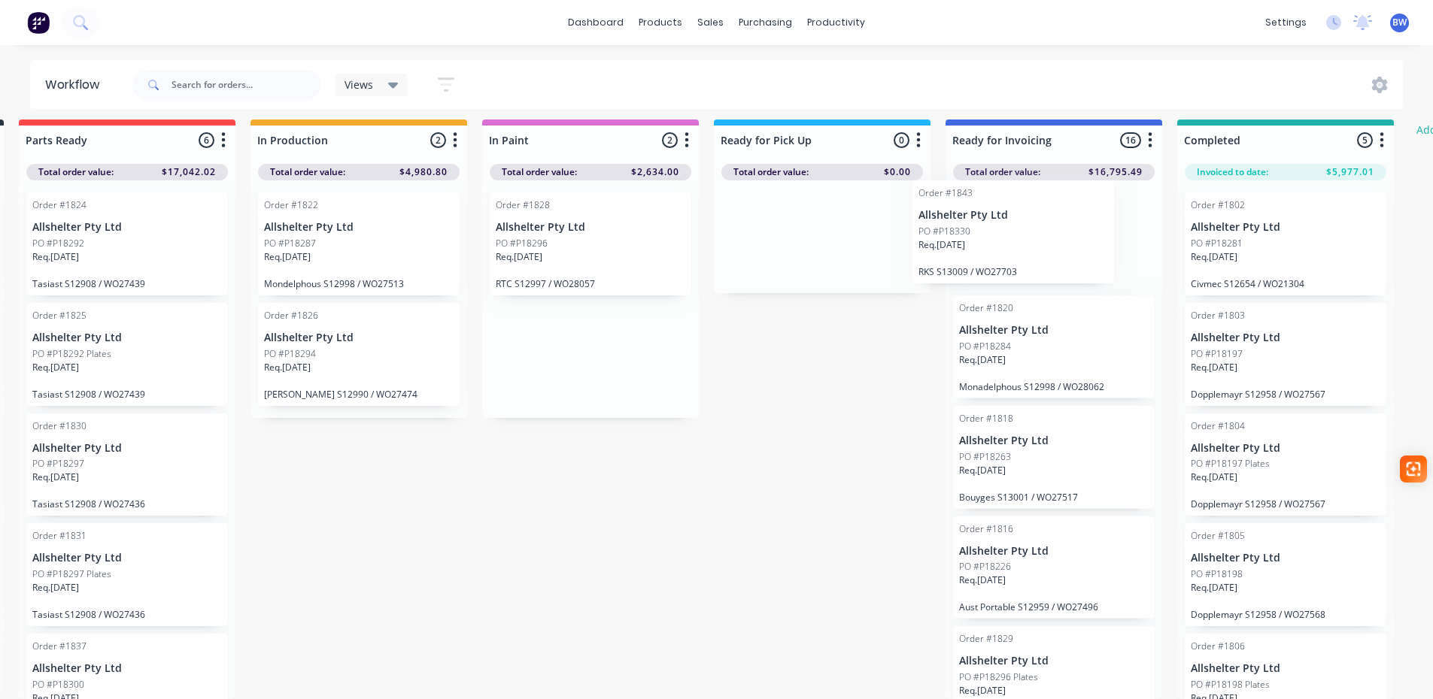
drag, startPoint x: 542, startPoint y: 331, endPoint x: 973, endPoint y: 217, distance: 446.6
click at [973, 217] on div "Submitted 12 Status colour #273444 hex #273444 Save Cancel Summaries Total orde…" at bounding box center [780, 410] width 2072 height 580
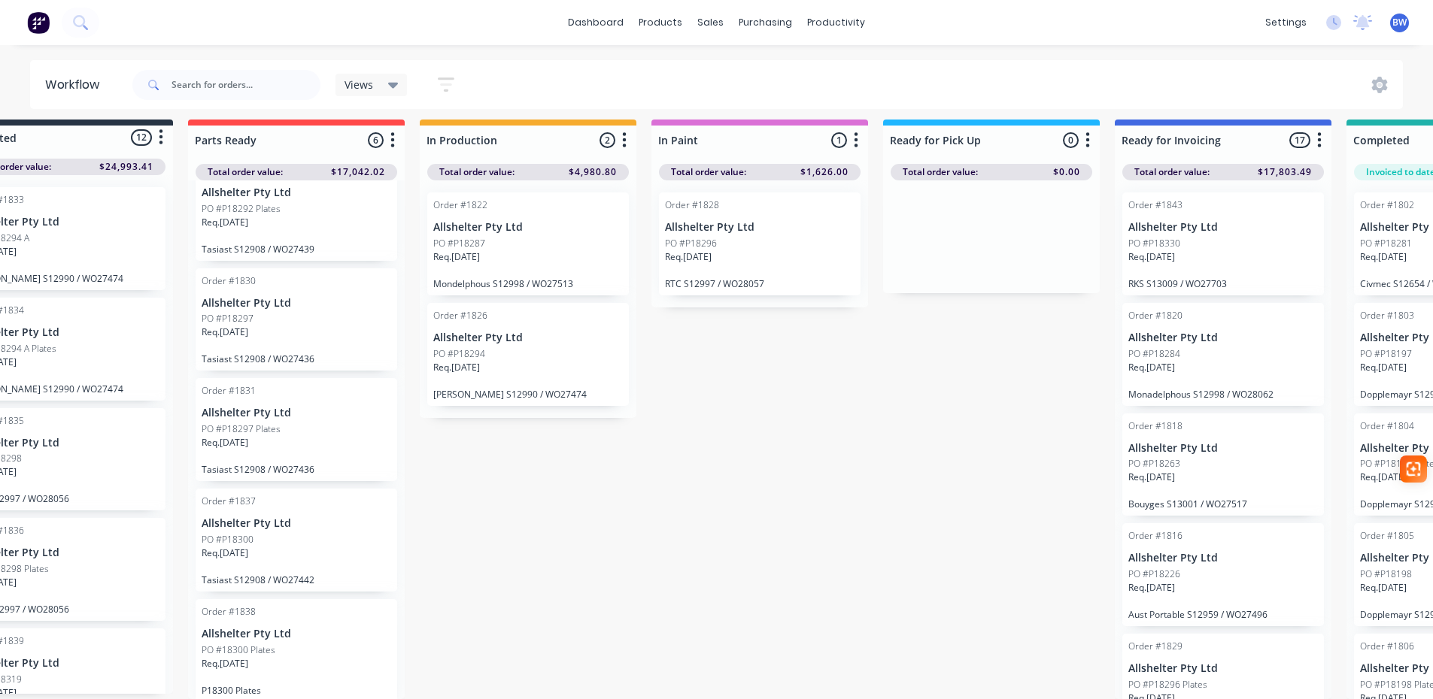
scroll to position [149, 0]
